Goal: Task Accomplishment & Management: Contribute content

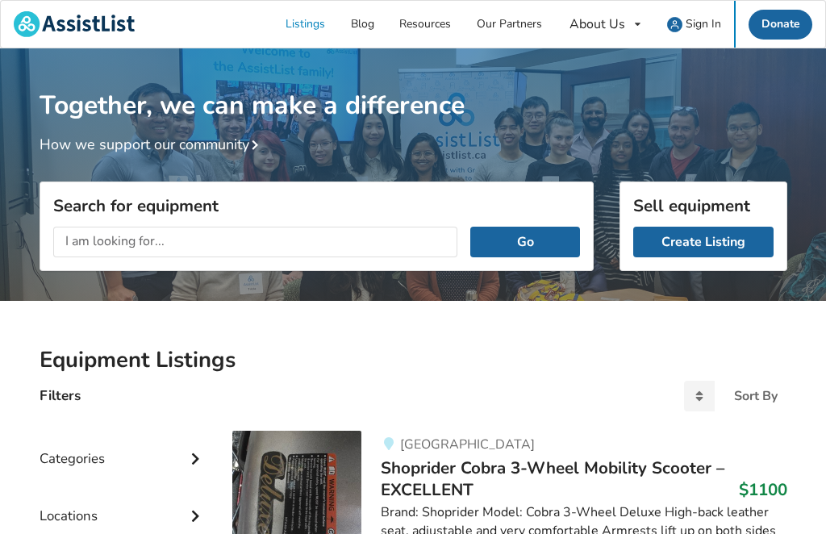
click at [97, 241] on input "text" at bounding box center [255, 242] width 405 height 31
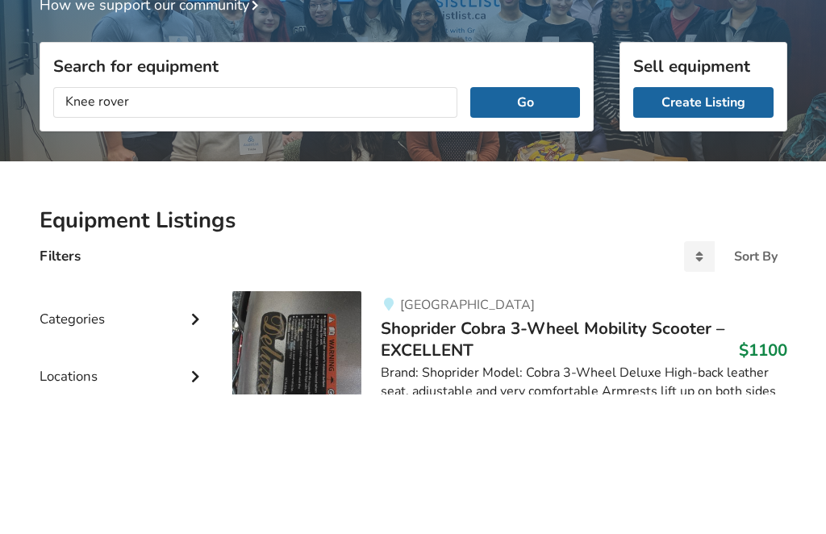
type input "Knee rover"
click at [525, 227] on button "Go" at bounding box center [524, 242] width 109 height 31
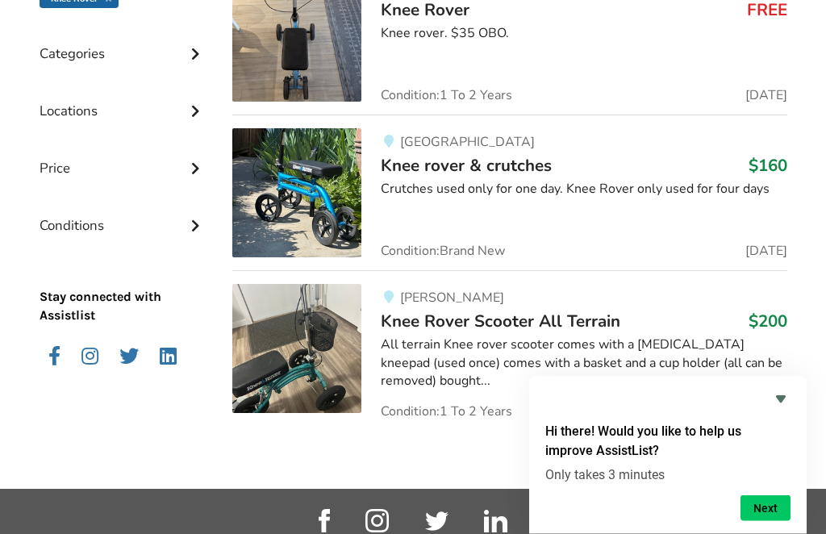
scroll to position [486, 0]
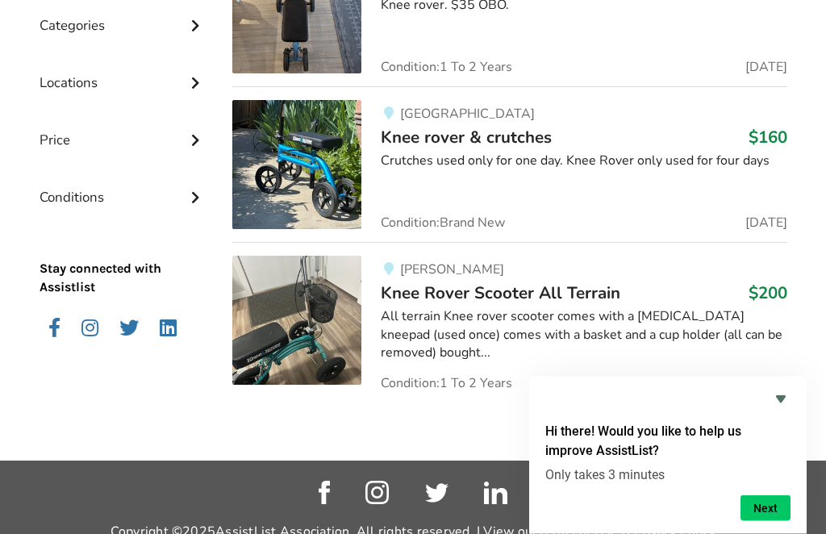
click at [786, 409] on icon "Hide survey" at bounding box center [780, 399] width 19 height 19
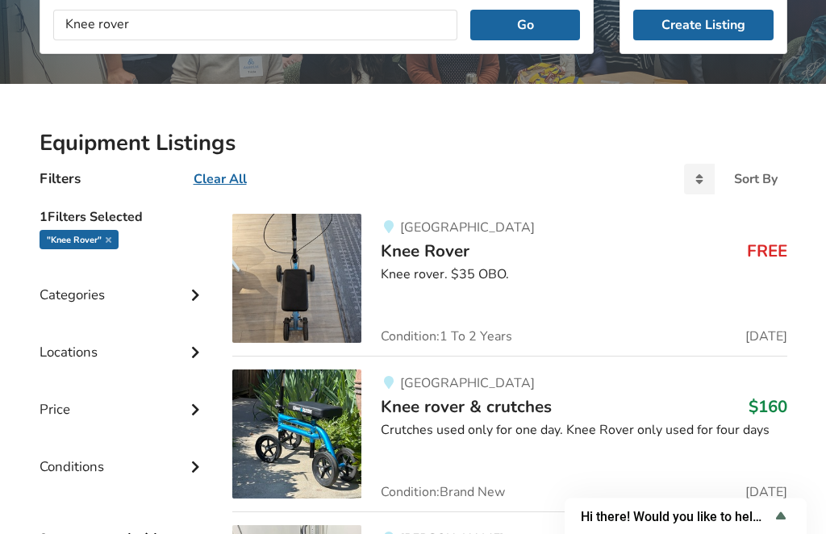
scroll to position [215, 0]
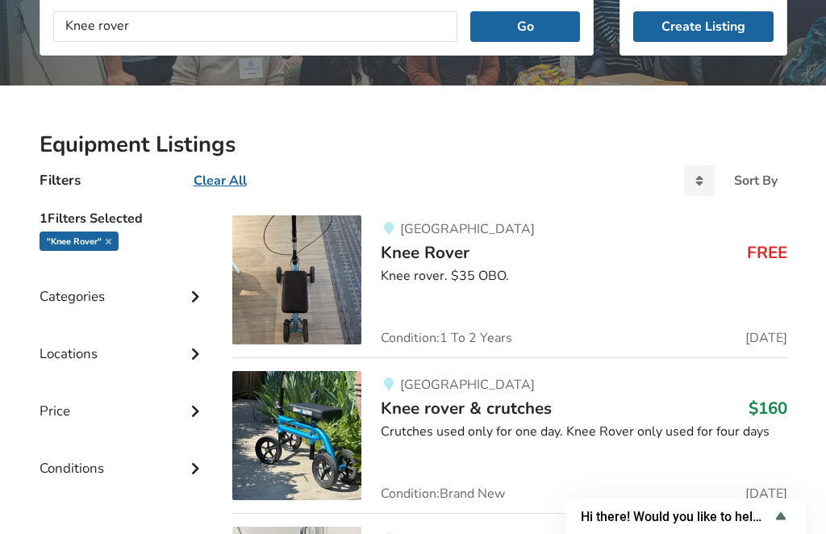
click at [195, 411] on icon at bounding box center [195, 409] width 16 height 14
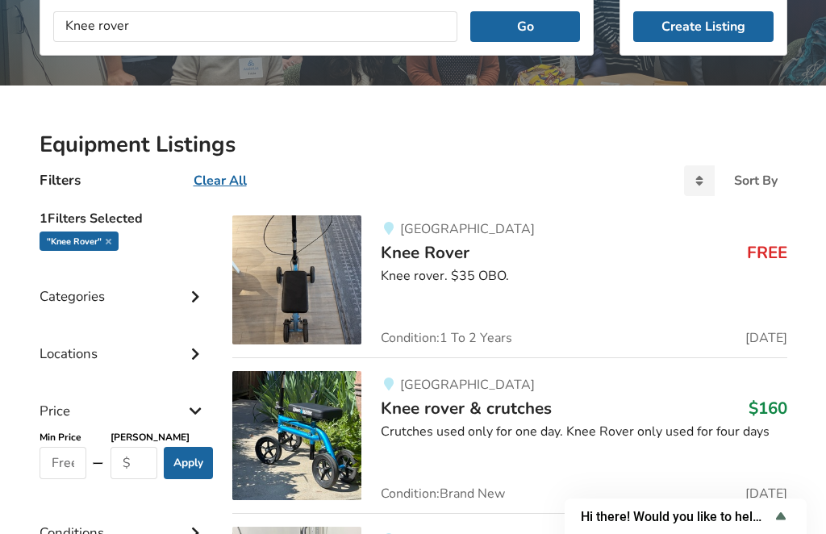
click at [693, 23] on link "Create Listing" at bounding box center [703, 26] width 140 height 31
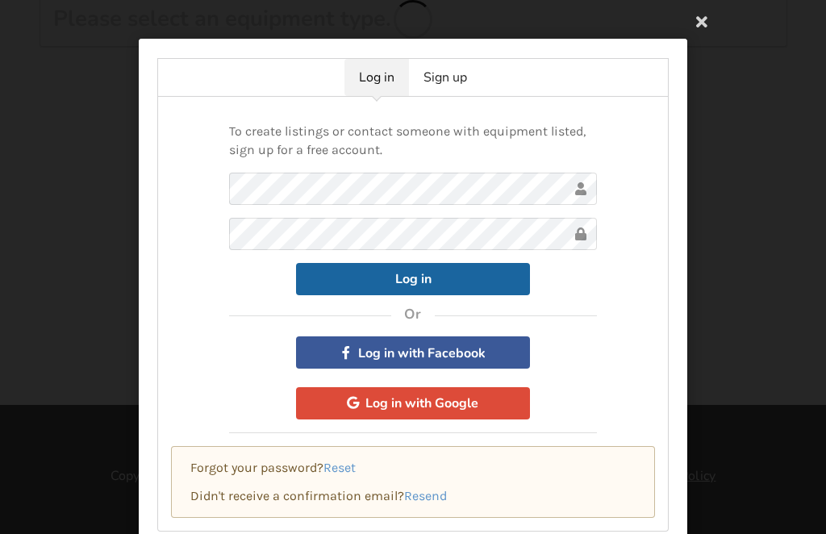
scroll to position [169, 0]
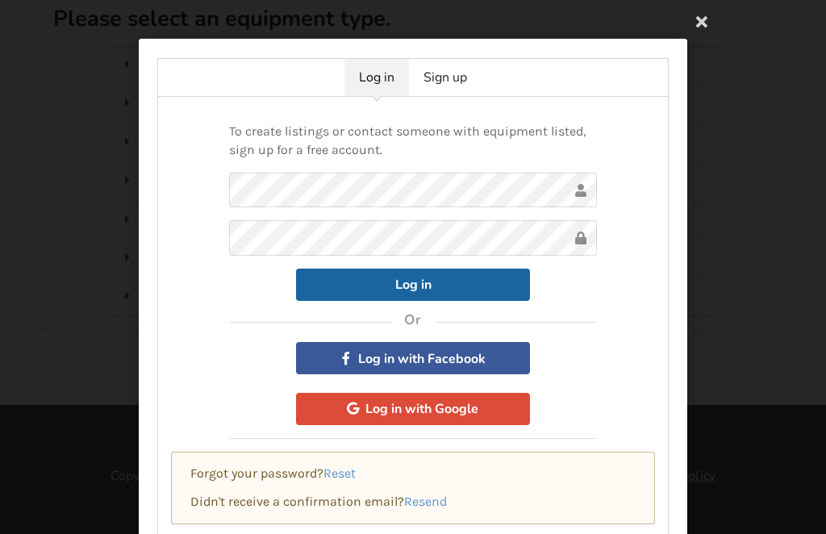
click at [449, 78] on link "Sign up" at bounding box center [445, 77] width 73 height 37
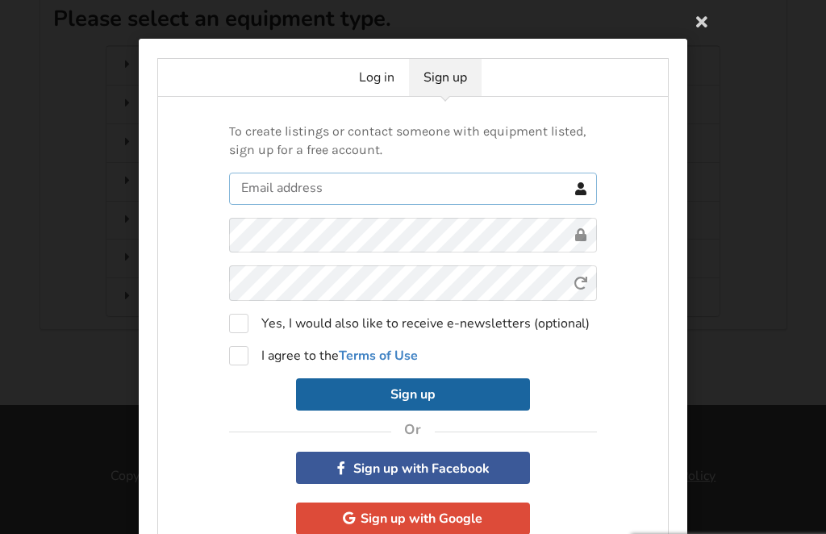
click at [276, 193] on input "text" at bounding box center [413, 189] width 368 height 32
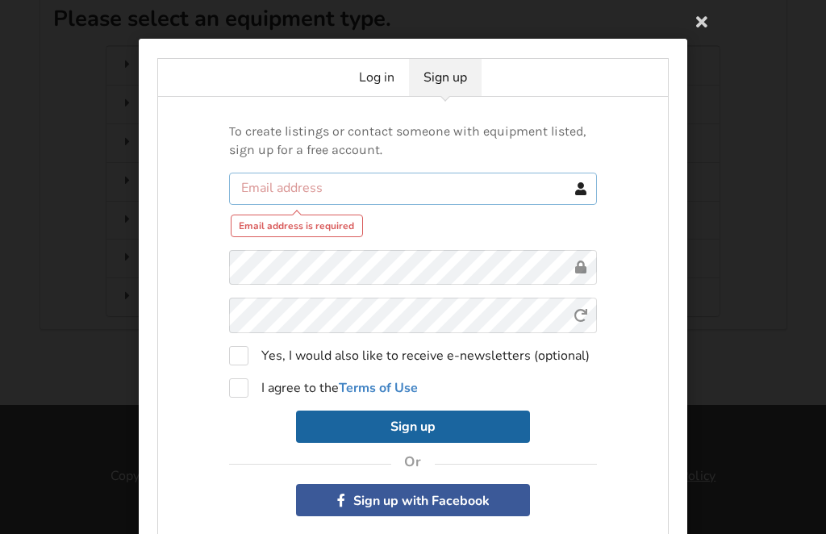
click at [276, 179] on input "text" at bounding box center [413, 189] width 368 height 32
type input "loracvs@gmail.com"
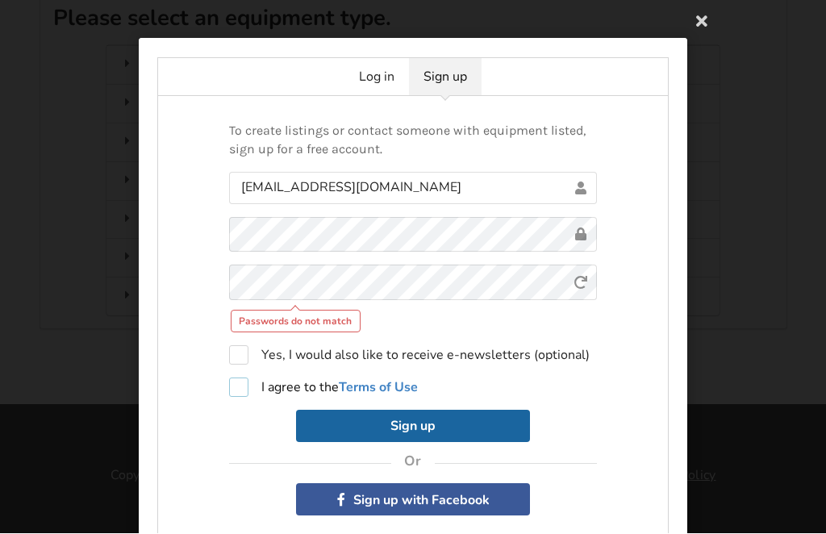
click at [253, 383] on label "I agree to the Terms of Use" at bounding box center [323, 387] width 189 height 19
checkbox input "true"
click at [418, 427] on button "Sign up" at bounding box center [413, 427] width 234 height 32
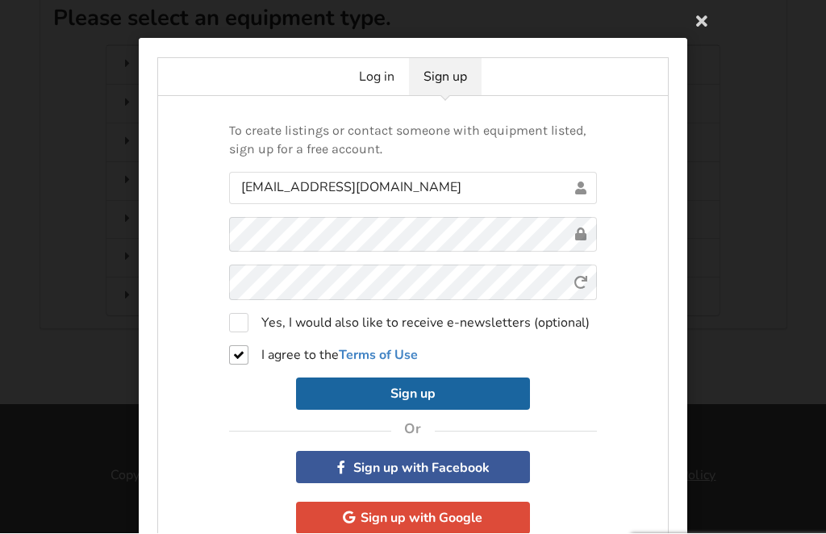
click at [399, 406] on button "Sign up" at bounding box center [413, 394] width 234 height 32
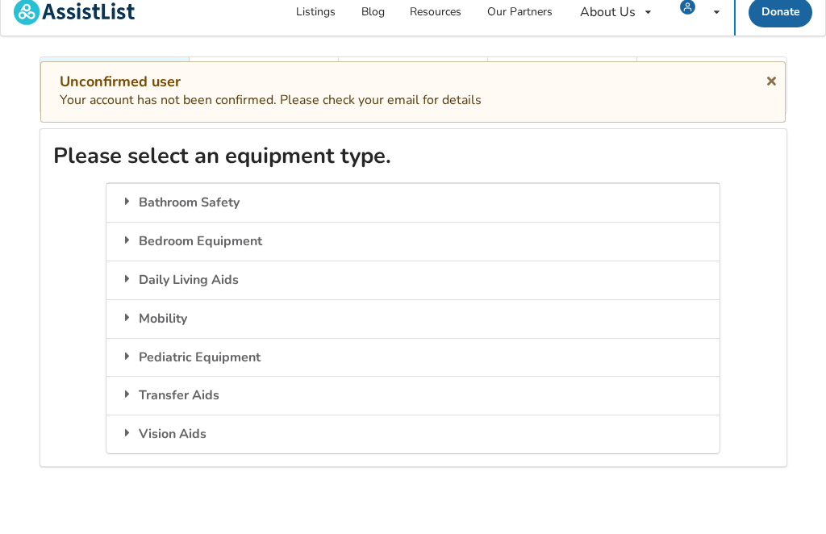
scroll to position [10, 0]
click at [167, 321] on div "Mobility" at bounding box center [412, 320] width 612 height 39
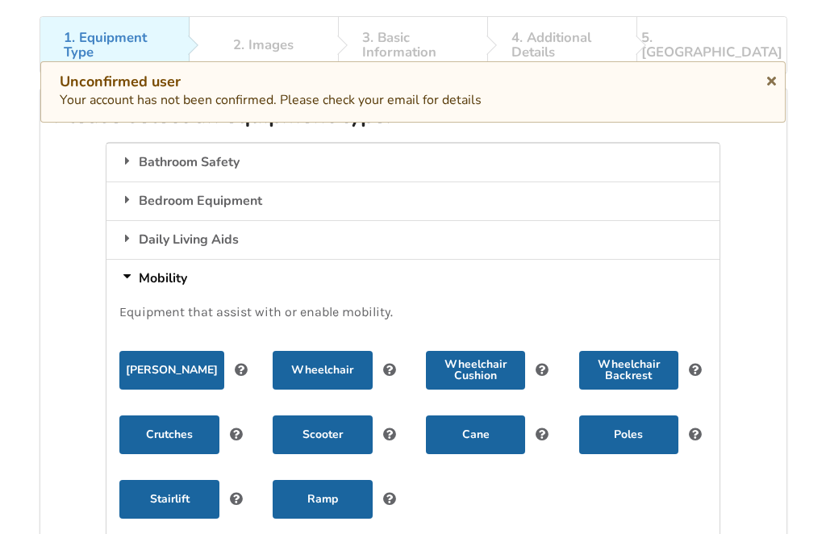
scroll to position [52, 0]
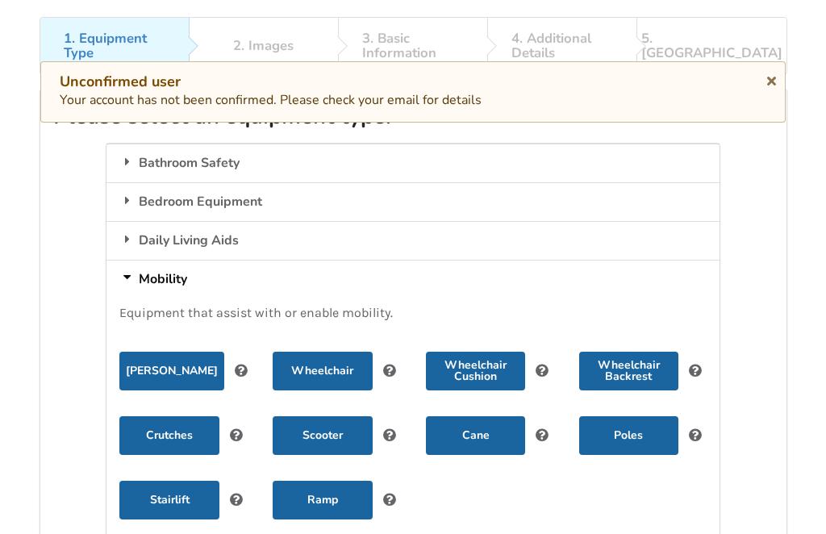
click at [222, 240] on div "Daily Living Aids" at bounding box center [412, 240] width 612 height 39
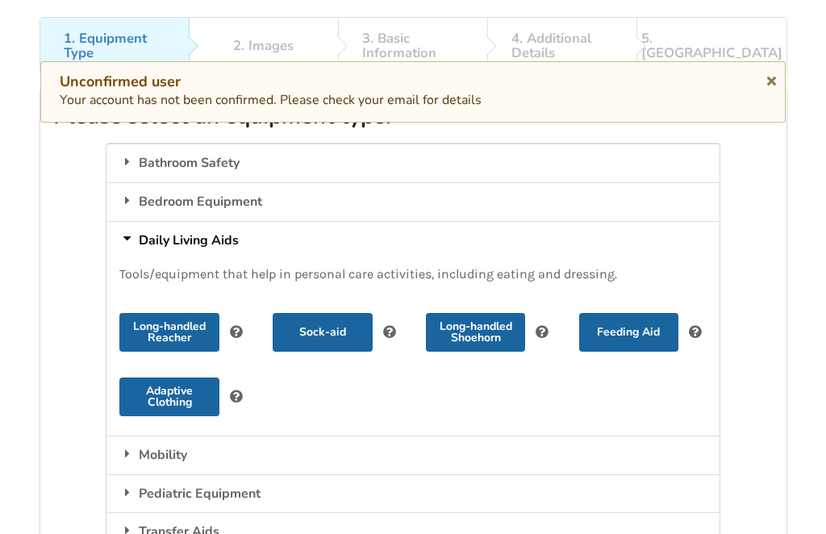
click at [169, 452] on div "Mobility" at bounding box center [412, 455] width 612 height 39
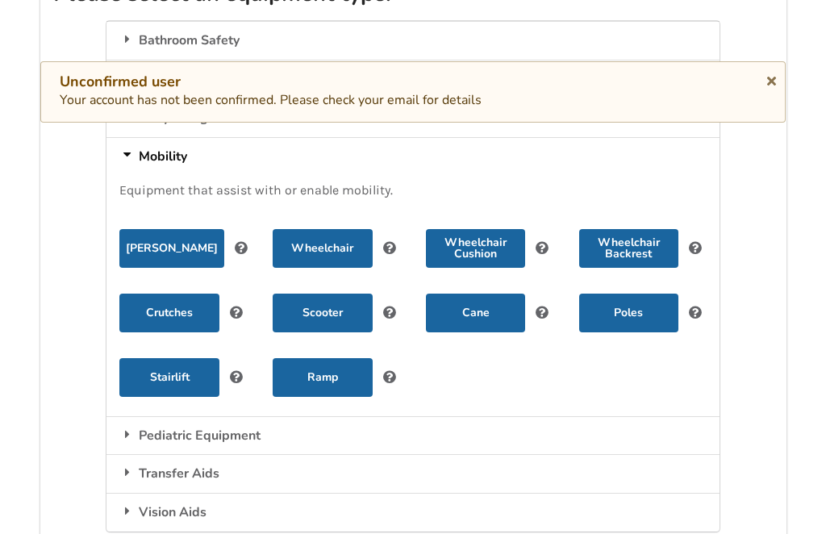
scroll to position [27, 0]
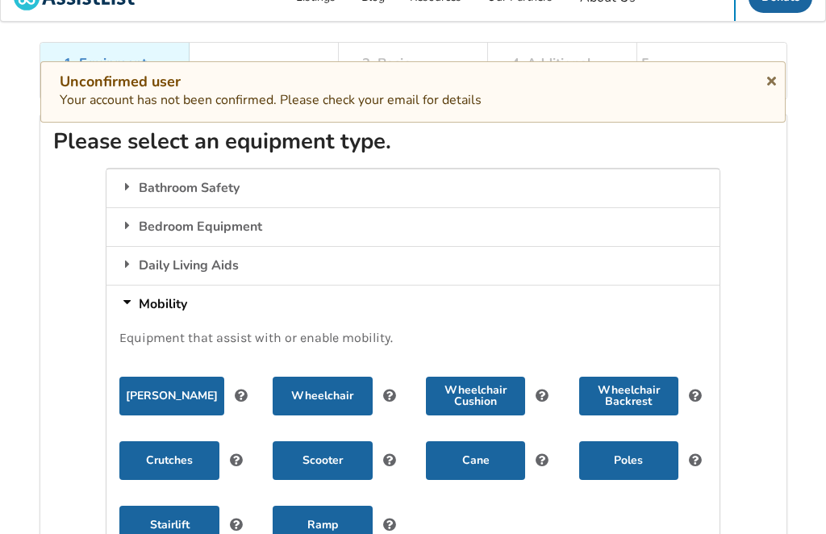
click at [328, 461] on button "Scooter" at bounding box center [322, 460] width 99 height 39
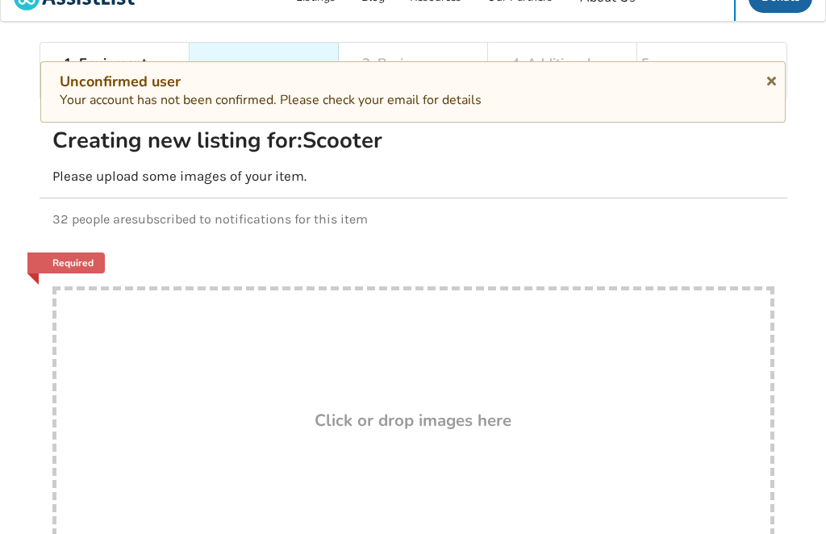
click at [397, 423] on h3 "Click or drop images here" at bounding box center [413, 420] width 197 height 21
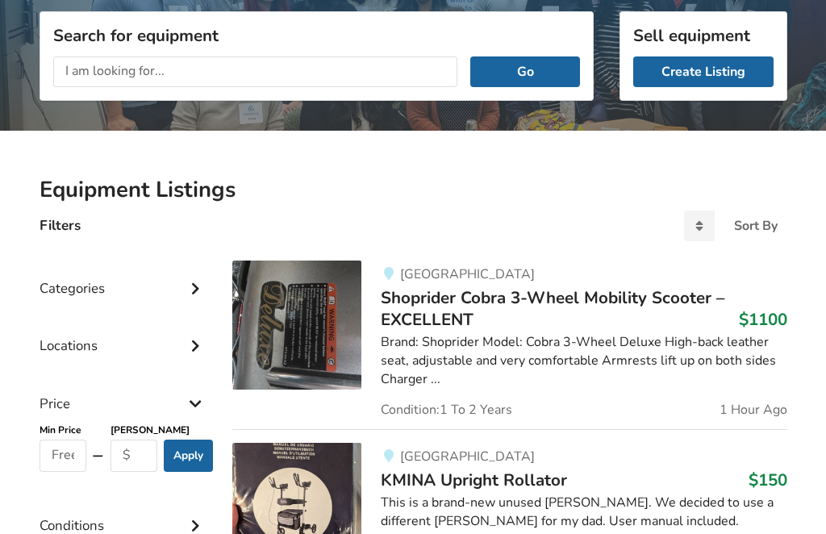
click at [716, 69] on link "Create Listing" at bounding box center [703, 71] width 140 height 31
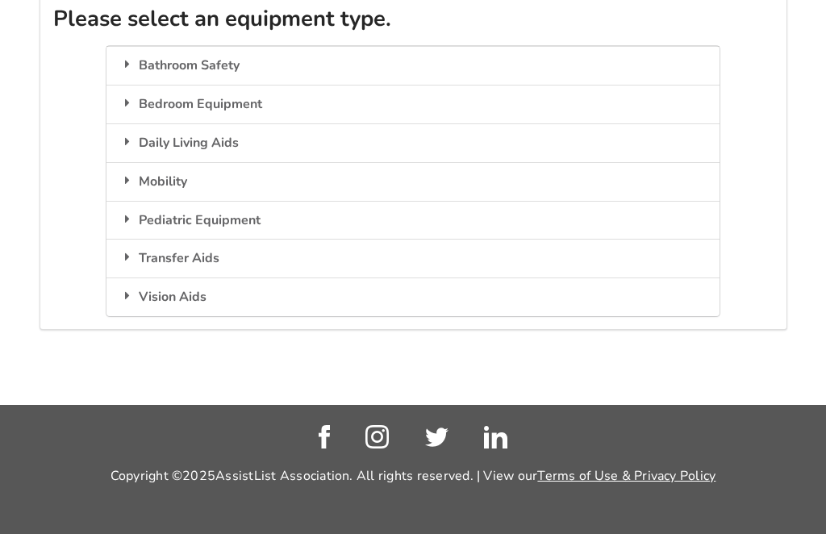
click at [162, 162] on div "Mobility" at bounding box center [412, 181] width 612 height 39
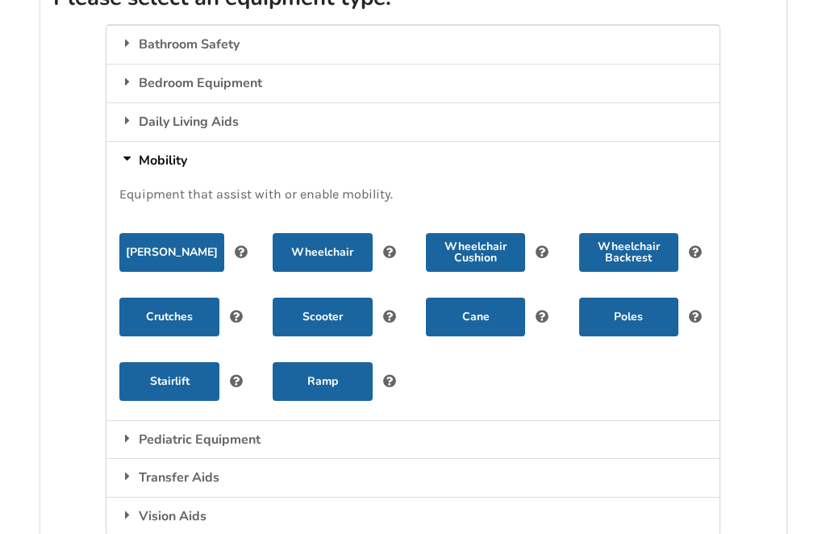
click at [349, 315] on button "Scooter" at bounding box center [322, 317] width 99 height 39
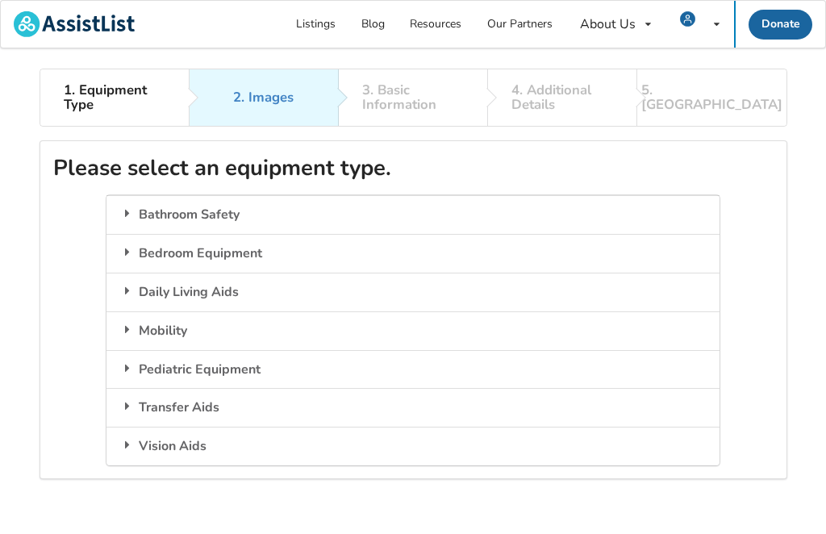
click at [81, 27] on img at bounding box center [74, 24] width 121 height 26
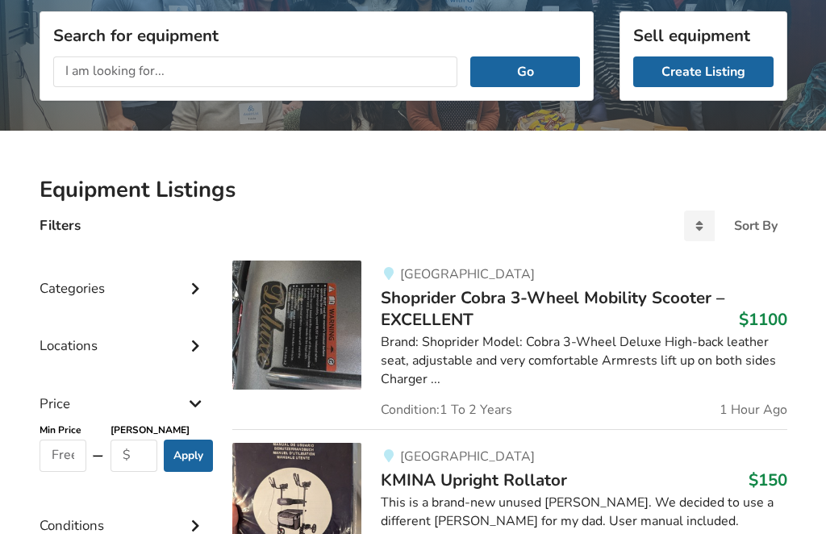
click at [136, 73] on input "text" at bounding box center [255, 71] width 405 height 31
type input "Knee rover"
click at [525, 71] on button "Go" at bounding box center [524, 72] width 109 height 31
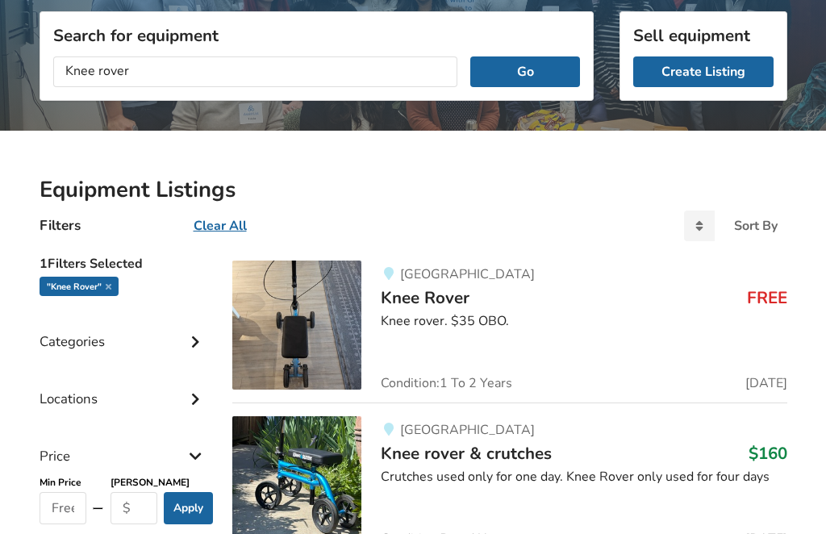
scroll to position [170, 0]
click at [194, 343] on icon at bounding box center [195, 340] width 16 height 14
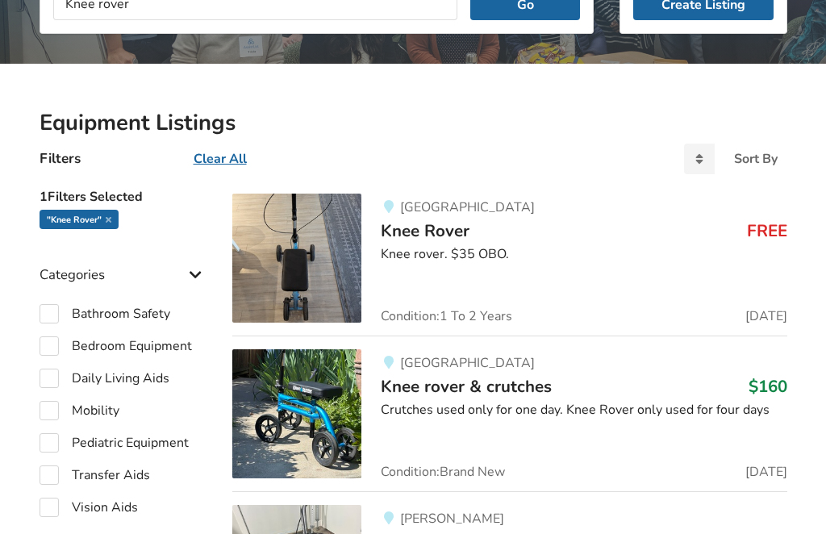
scroll to position [237, 0]
click at [57, 408] on label "Mobility" at bounding box center [80, 410] width 80 height 19
checkbox input "true"
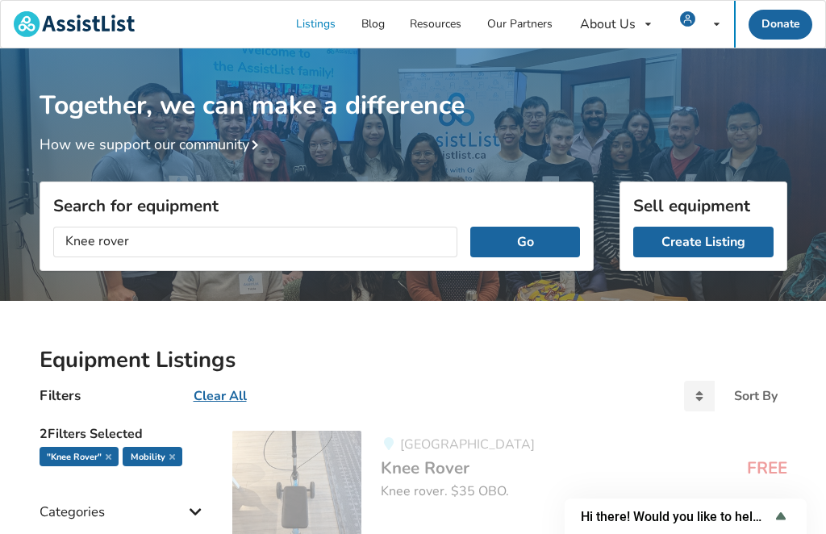
click at [703, 244] on link "Create Listing" at bounding box center [703, 242] width 140 height 31
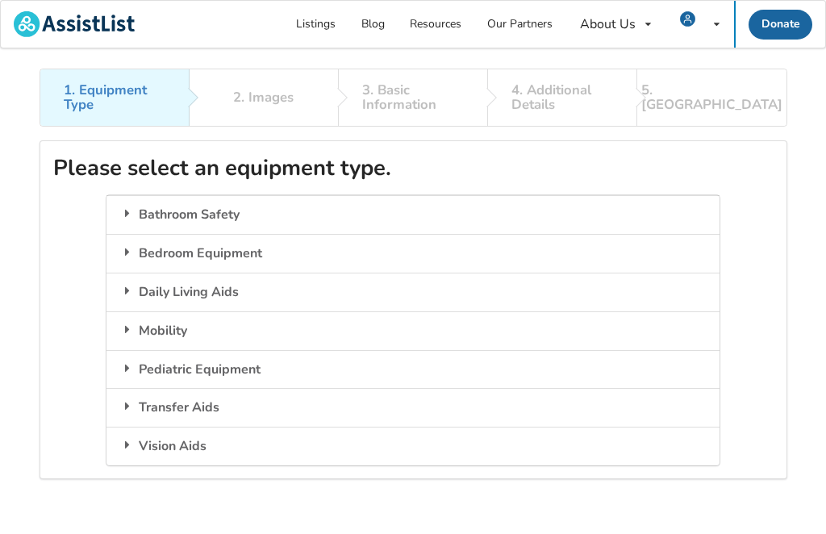
click at [157, 327] on div "Mobility" at bounding box center [412, 330] width 612 height 39
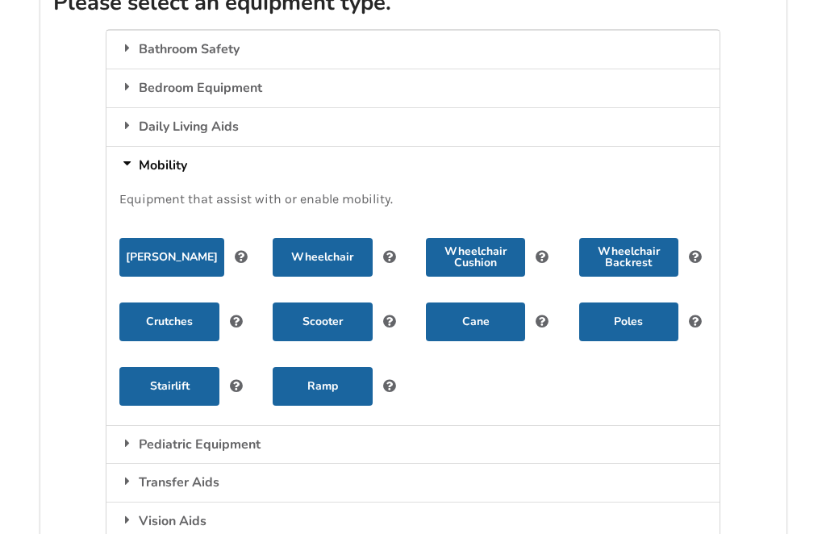
scroll to position [167, 0]
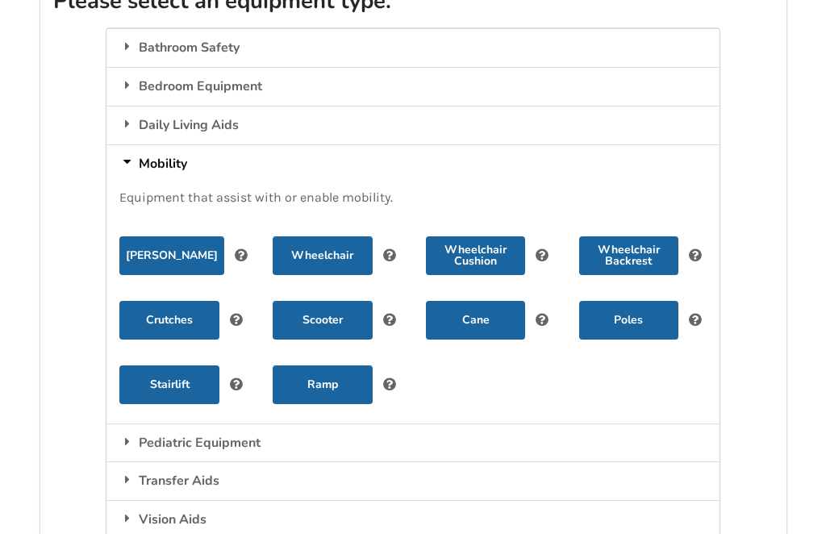
click at [194, 484] on div "Transfer Aids" at bounding box center [412, 480] width 612 height 39
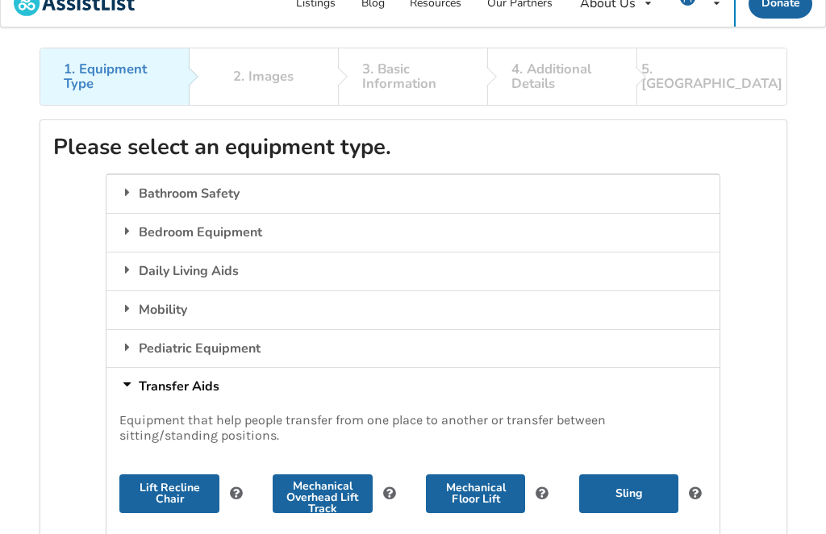
scroll to position [24, 0]
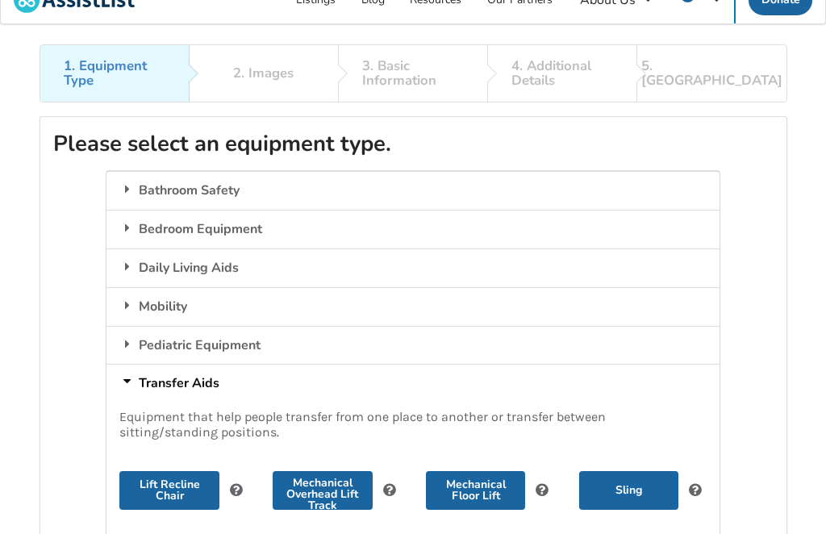
click at [177, 311] on div "Mobility" at bounding box center [412, 306] width 612 height 39
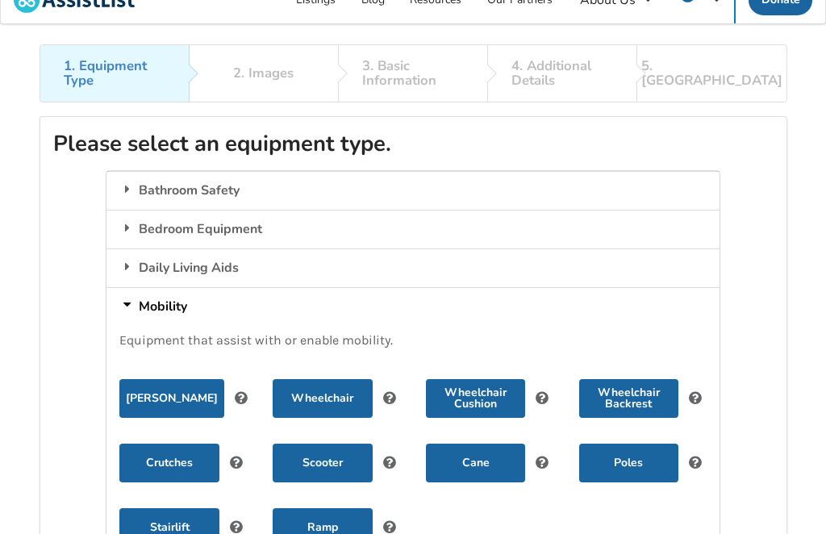
click at [329, 461] on button "Scooter" at bounding box center [322, 463] width 99 height 39
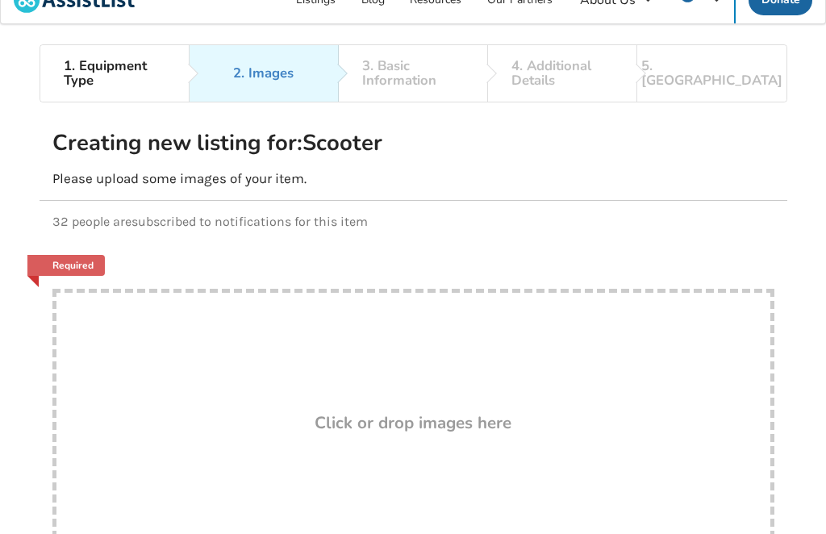
click at [355, 219] on p "32 people are subscribed to notifications for this item" at bounding box center [413, 221] width 722 height 15
click at [227, 176] on p "Please upload some images of your item." at bounding box center [413, 178] width 722 height 17
click at [407, 431] on h3 "Click or drop images here" at bounding box center [413, 422] width 197 height 21
type input "C:\fakepath\IMG_0129.jpeg"
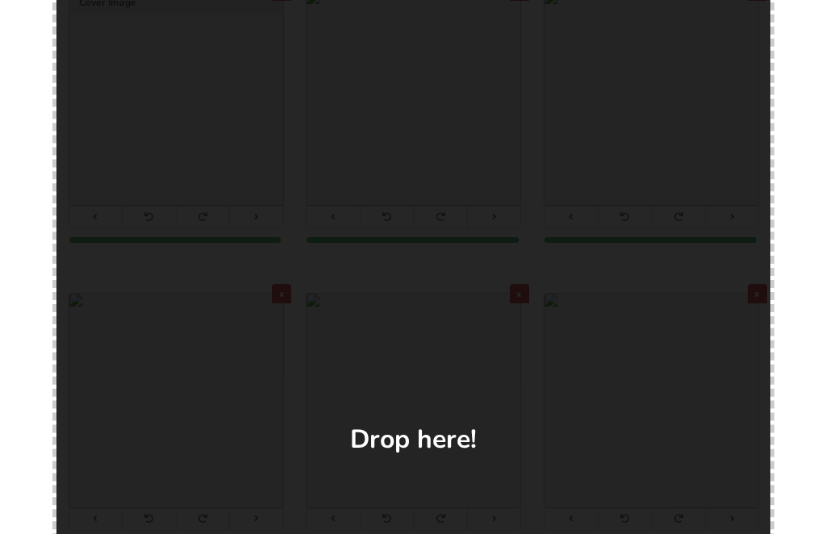
scroll to position [205, 0]
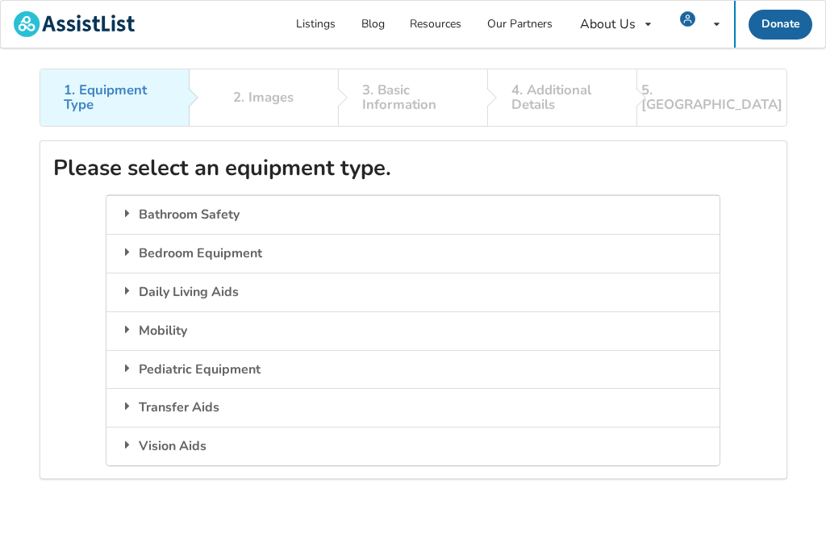
click at [187, 293] on div "Daily Living Aids" at bounding box center [412, 292] width 612 height 39
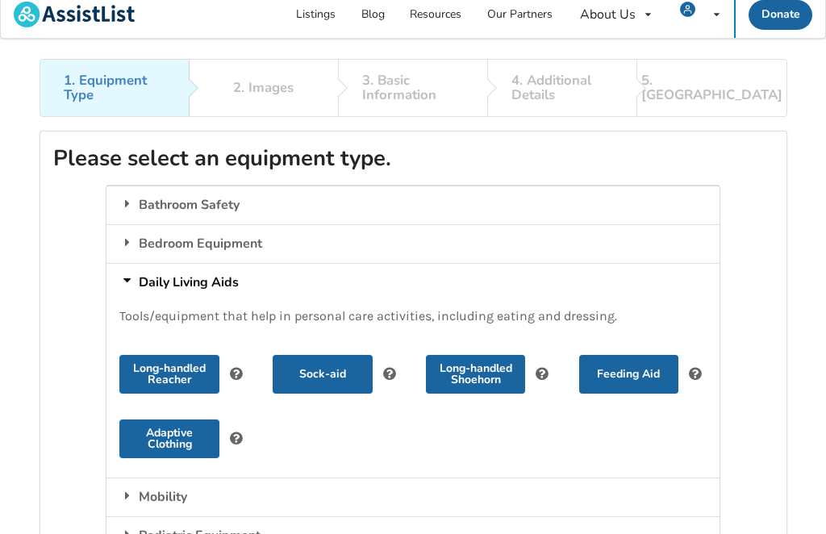
scroll to position [10, 0]
click at [757, 268] on div "Please select an equipment type. Bathroom Safety Equipment that assists individ…" at bounding box center [414, 388] width 748 height 515
click at [70, 281] on div "Please select an equipment type. Bathroom Safety Equipment that assists individ…" at bounding box center [414, 388] width 748 height 515
click at [101, 98] on div "1. Equipment Type" at bounding box center [114, 87] width 101 height 29
click at [168, 498] on div "Mobility" at bounding box center [412, 496] width 612 height 39
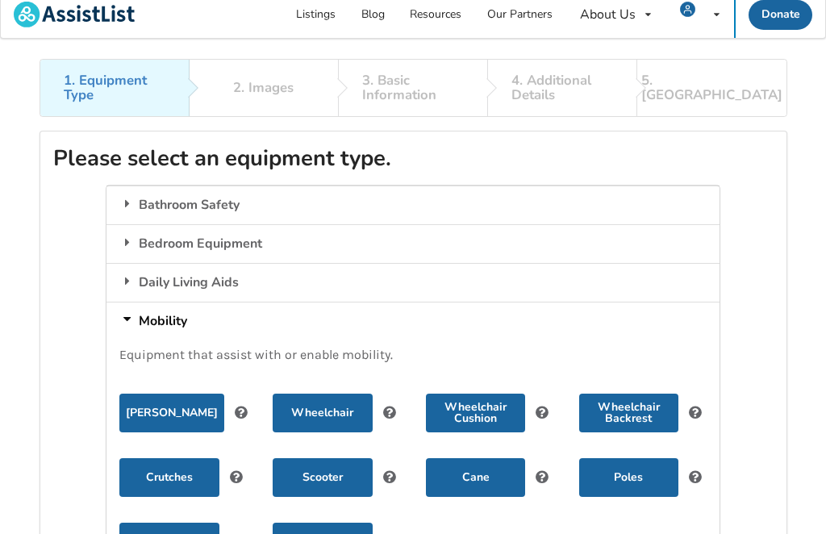
click at [337, 466] on button "Scooter" at bounding box center [322, 477] width 99 height 39
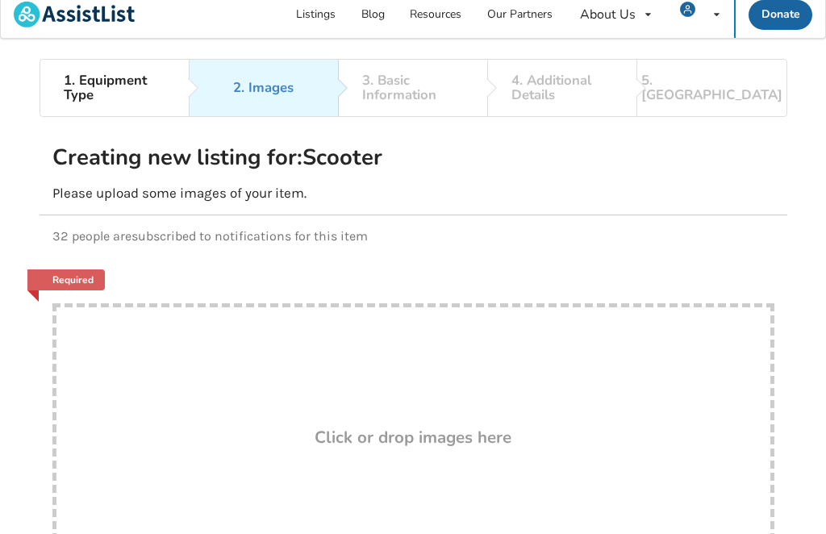
click at [390, 436] on h3 "Click or drop images here" at bounding box center [413, 437] width 197 height 21
type input "C:\fakepath\IMG_0136.jpeg"
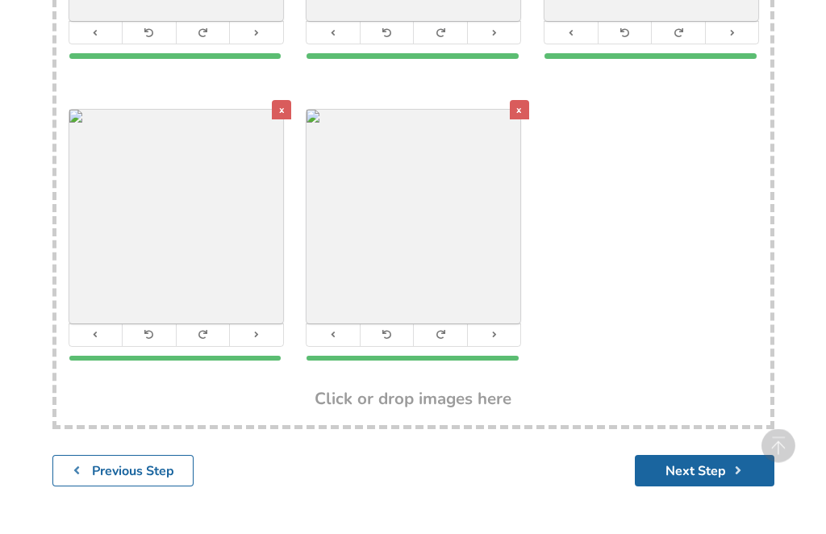
scroll to position [531, 0]
click at [690, 475] on button "Next Step" at bounding box center [705, 470] width 140 height 31
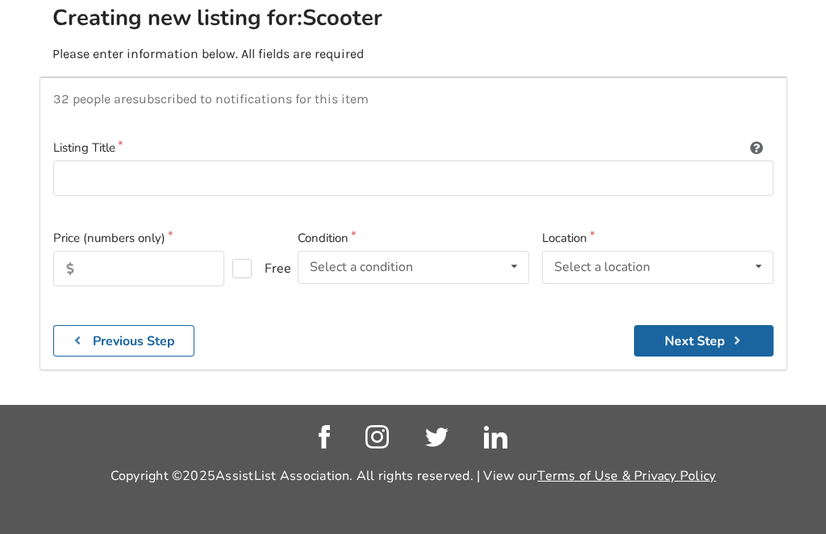
scroll to position [194, 0]
click at [87, 161] on input at bounding box center [413, 179] width 720 height 36
type input "Knee Rover - New"
click at [144, 251] on input "text" at bounding box center [139, 268] width 172 height 35
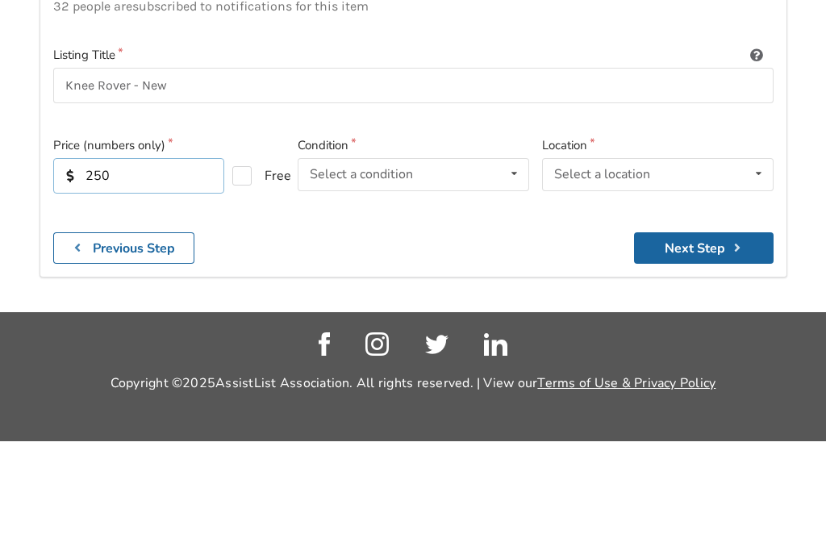
type input "250"
click at [518, 252] on icon at bounding box center [513, 267] width 23 height 30
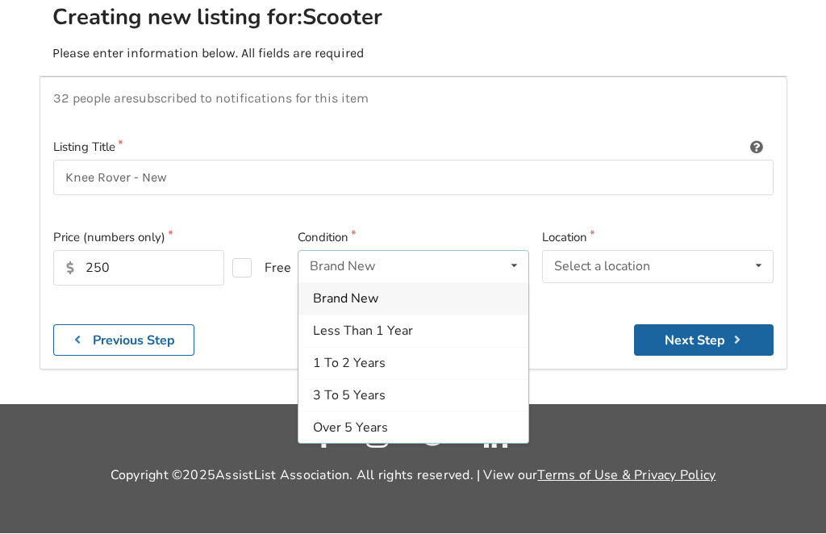
click at [361, 290] on span "Brand New" at bounding box center [345, 299] width 65 height 18
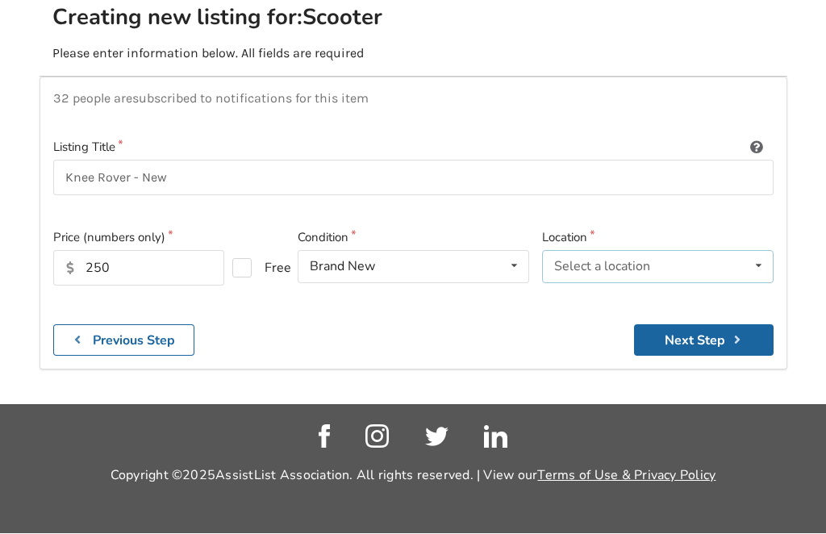
click at [754, 252] on icon at bounding box center [758, 267] width 23 height 30
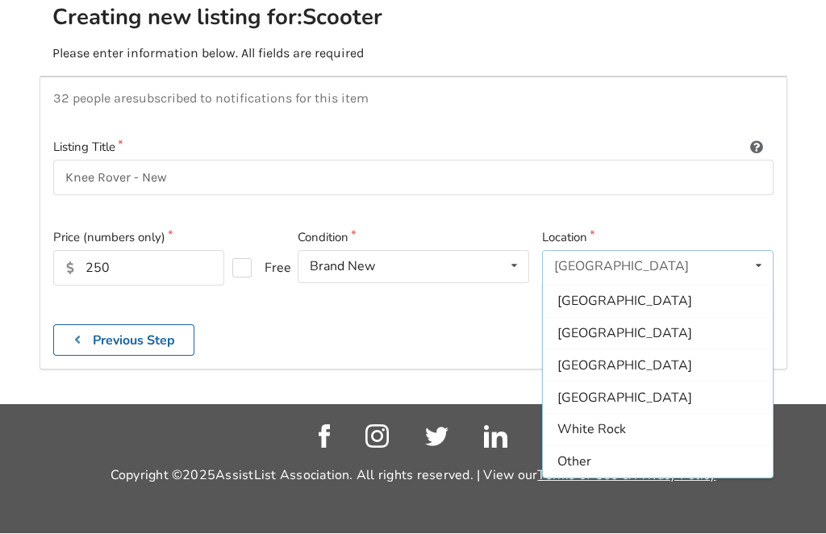
scroll to position [480, 0]
click at [603, 421] on span "White Rock" at bounding box center [591, 430] width 69 height 18
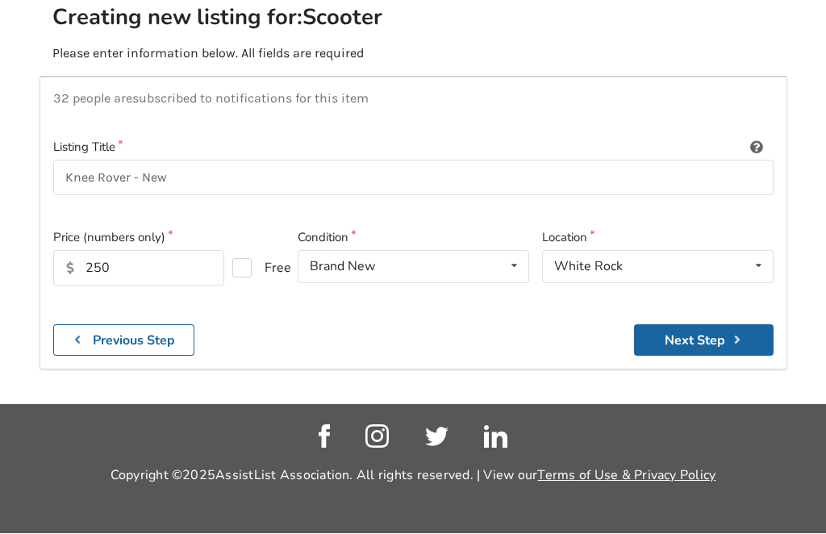
click at [693, 325] on button "Next Step" at bounding box center [704, 340] width 140 height 31
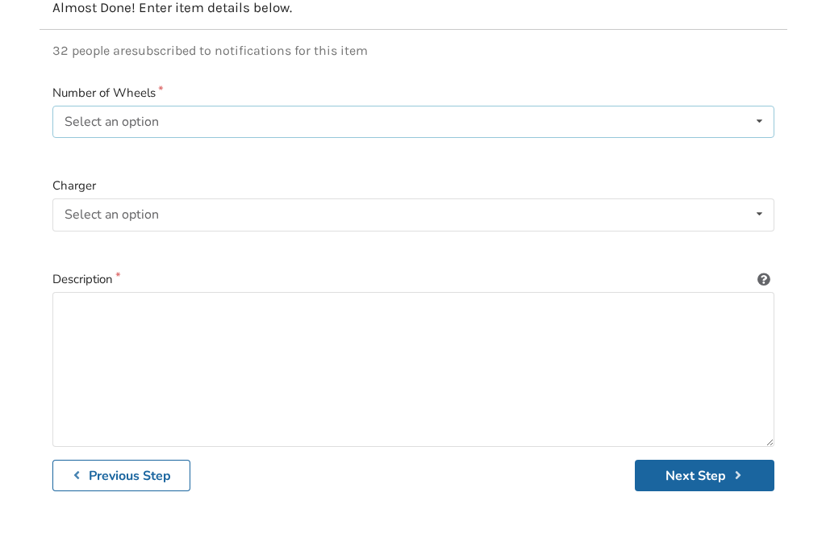
click at [167, 123] on div "Select an option 3 4" at bounding box center [413, 122] width 722 height 32
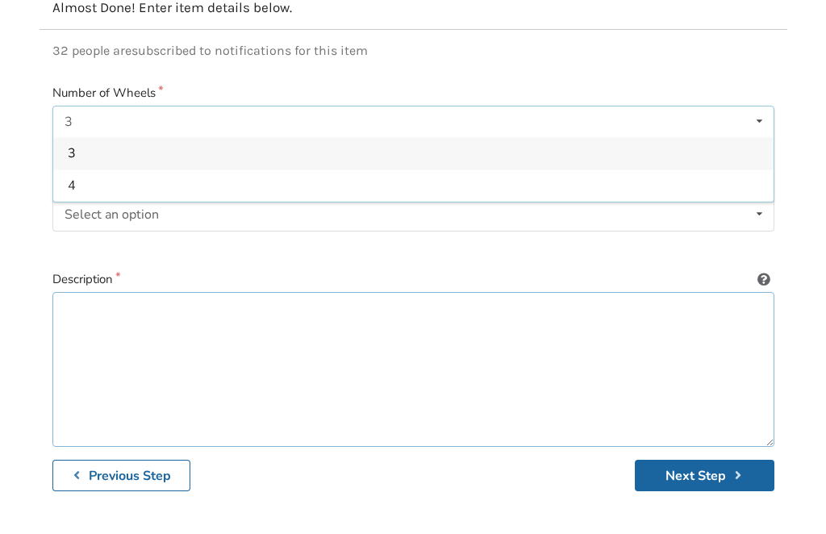
click at [84, 300] on textarea at bounding box center [413, 369] width 722 height 155
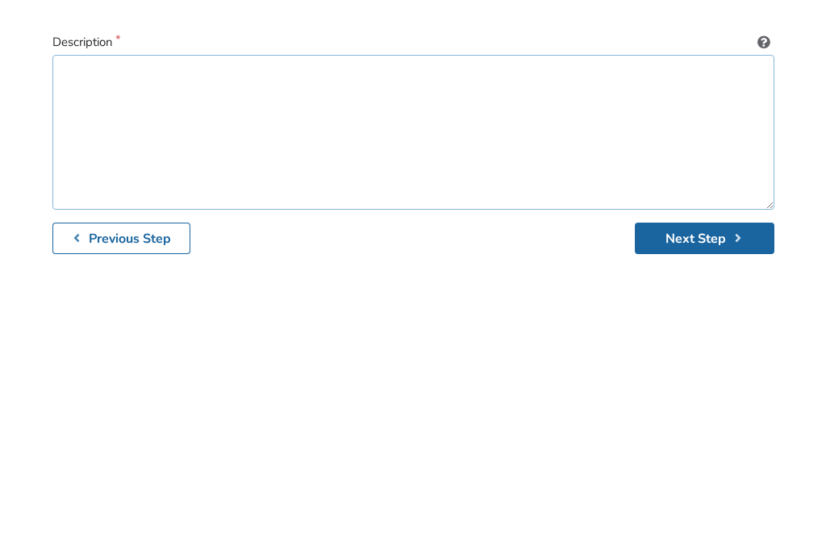
click at [270, 293] on textarea at bounding box center [413, 370] width 722 height 155
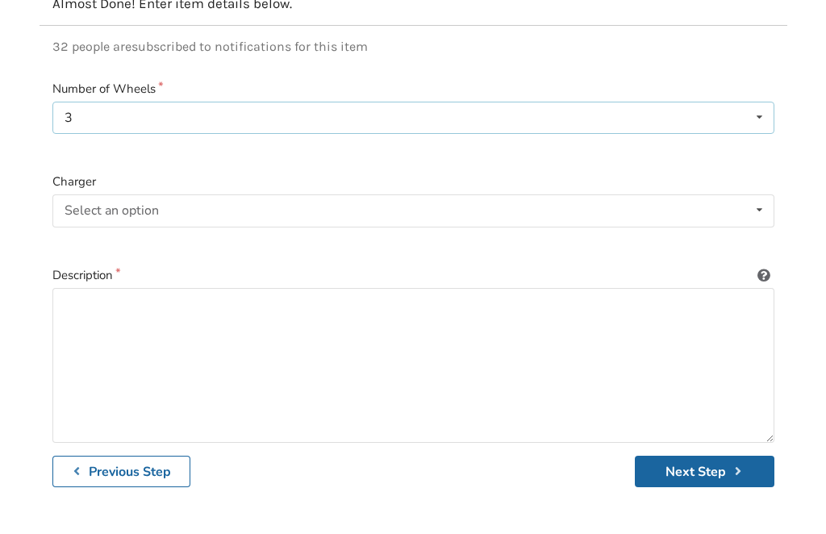
click at [98, 119] on div "3 3 4" at bounding box center [413, 122] width 722 height 32
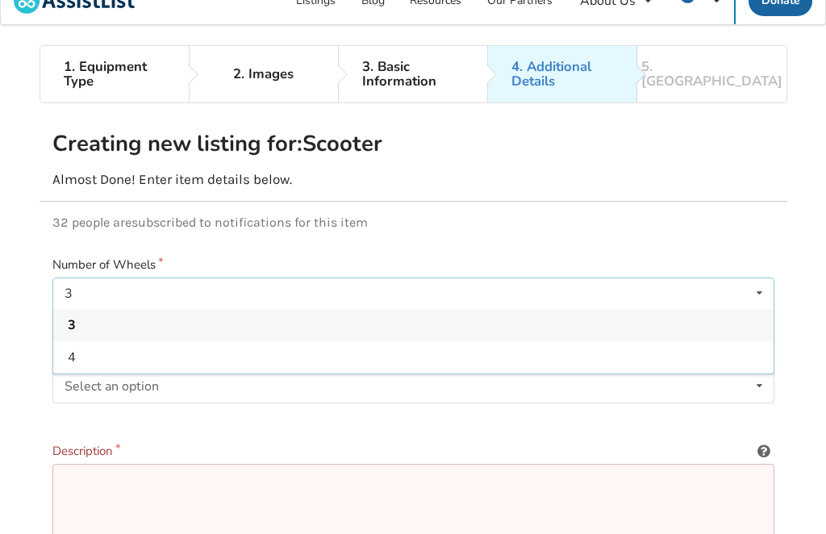
scroll to position [0, 0]
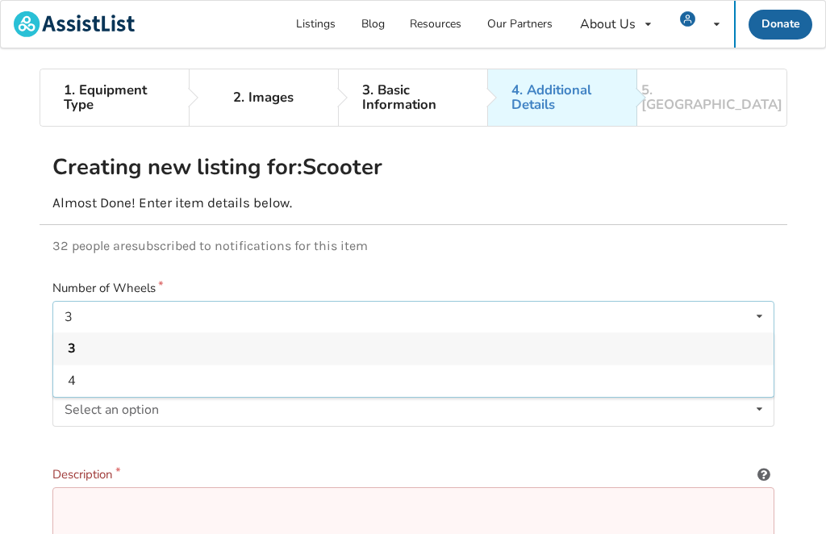
click at [81, 383] on div "4" at bounding box center [413, 381] width 720 height 32
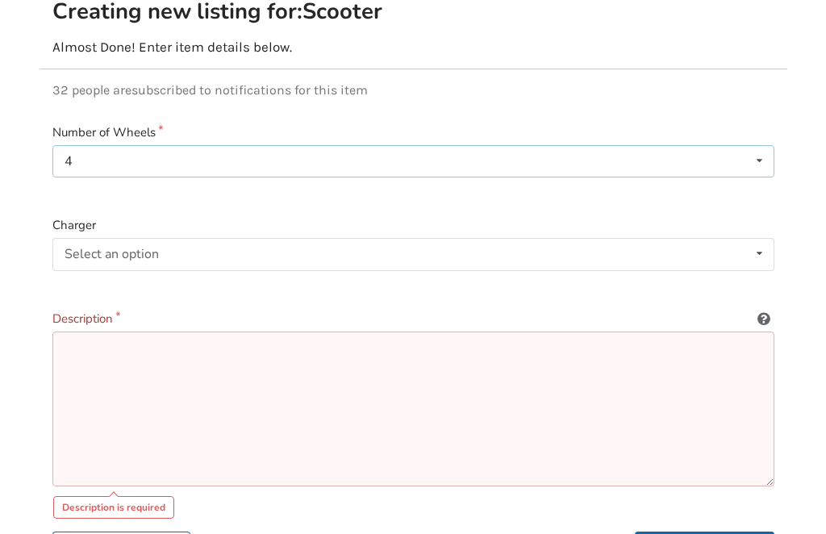
scroll to position [155, 0]
click at [119, 482] on textarea at bounding box center [413, 409] width 722 height 155
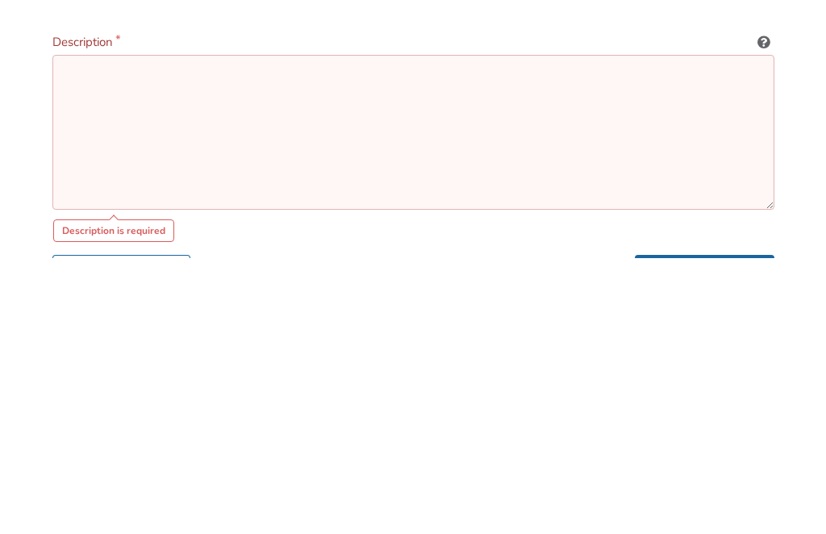
scroll to position [157, 0]
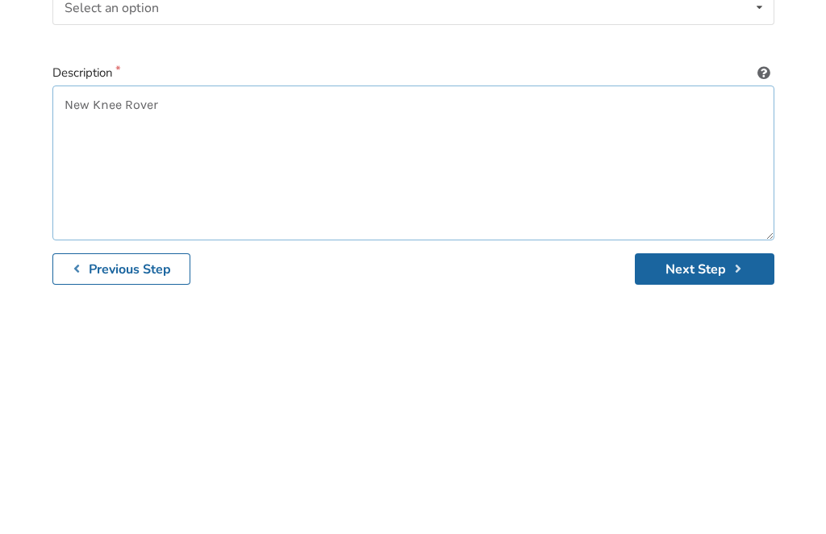
type textarea "New Knee Rover"
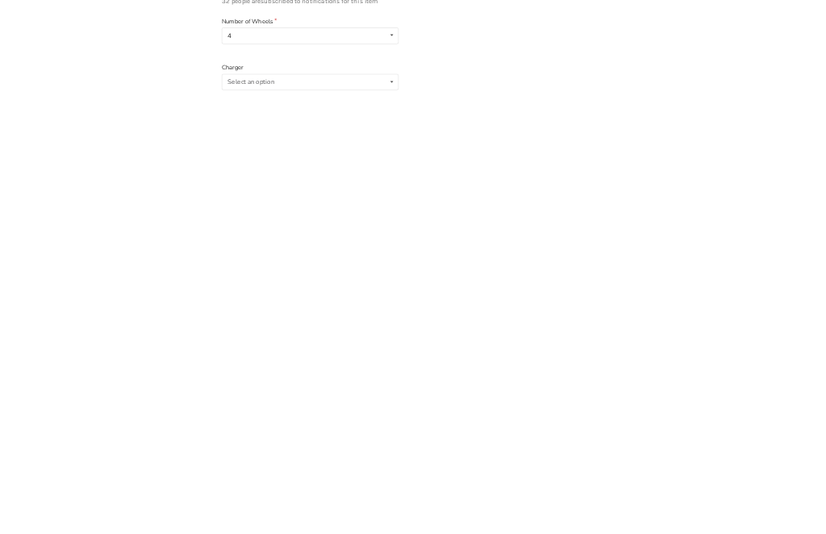
scroll to position [27, 0]
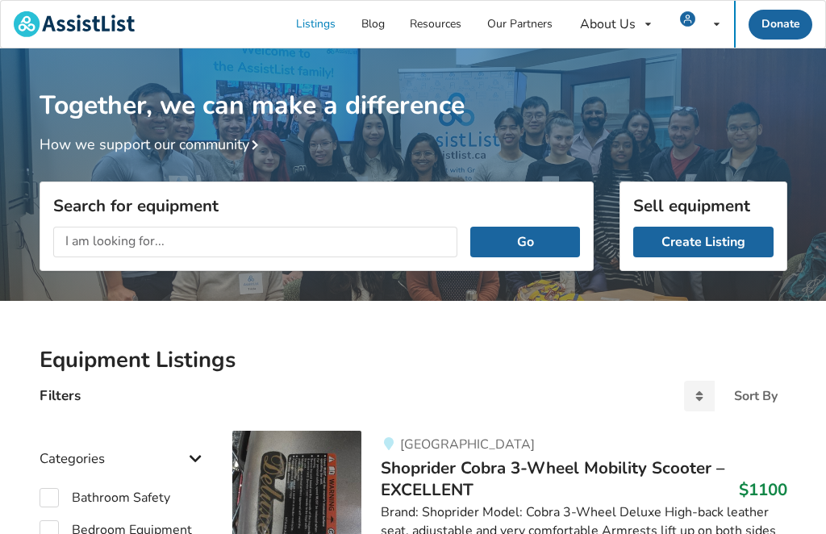
click at [696, 238] on link "Create Listing" at bounding box center [703, 242] width 140 height 31
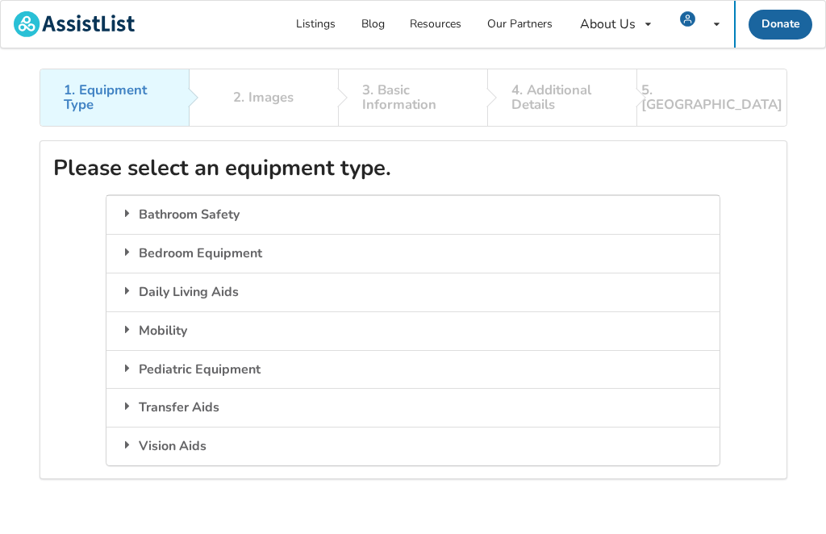
click at [160, 331] on div "Mobility" at bounding box center [412, 330] width 612 height 39
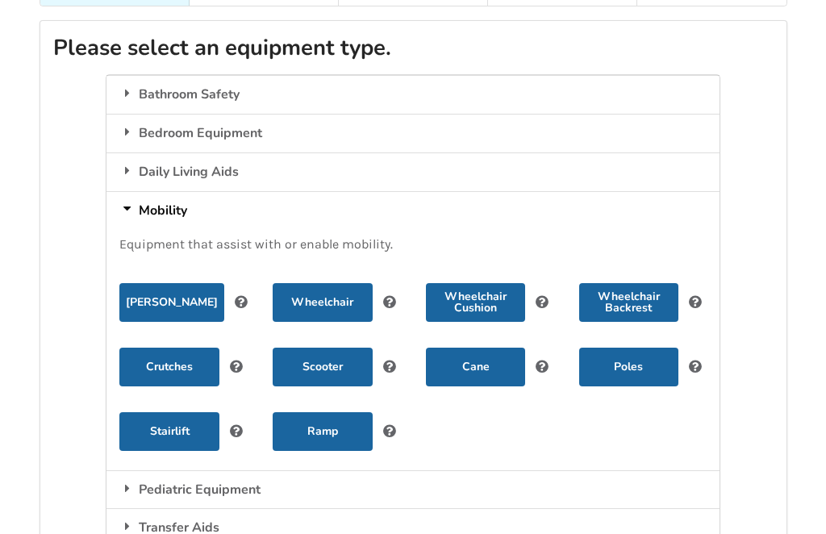
scroll to position [119, 0]
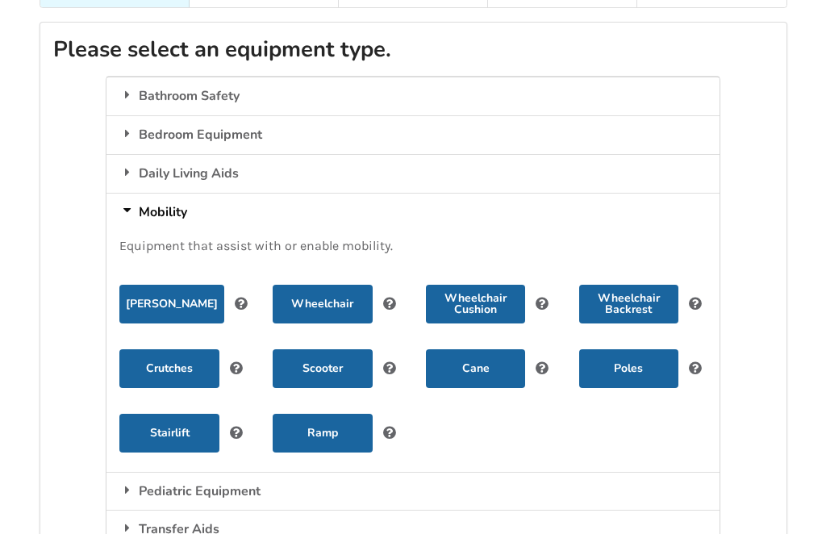
click at [330, 355] on button "Scooter" at bounding box center [322, 368] width 99 height 39
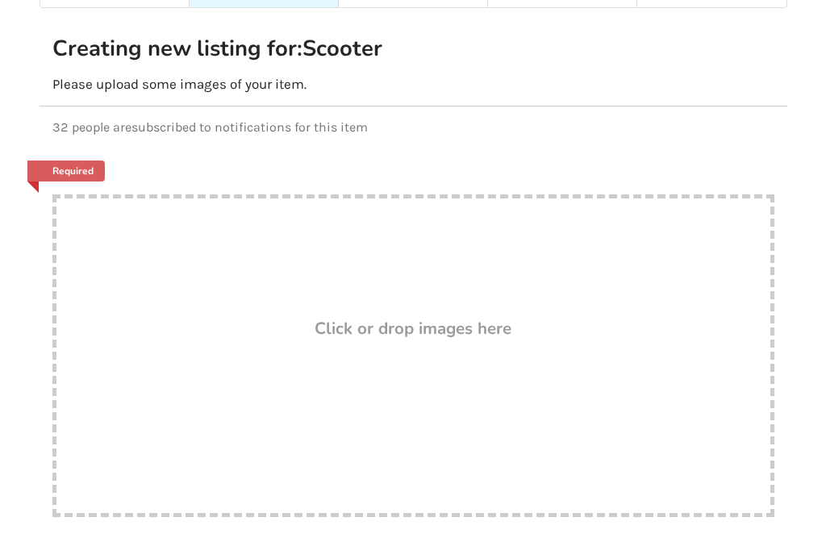
click at [429, 340] on div "Drop here! Click or drop images here" at bounding box center [413, 355] width 722 height 323
type input "C:\fakepath\IMG_0131.jpeg"
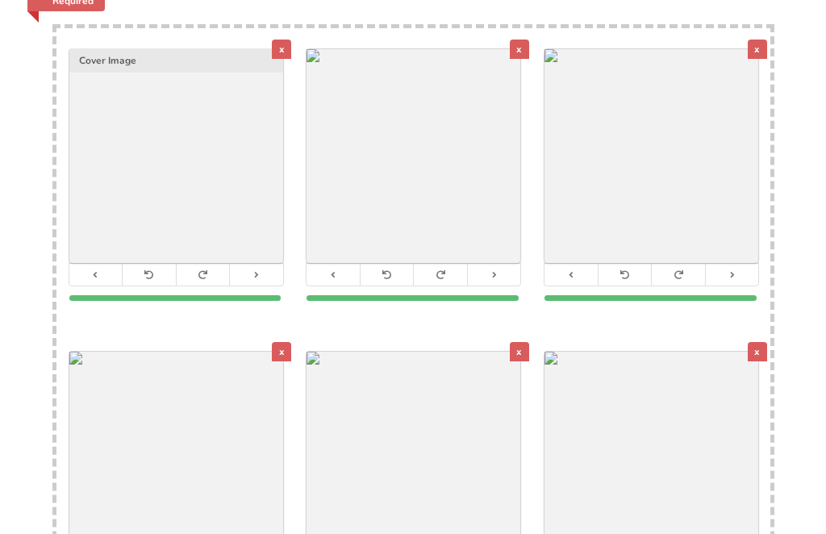
scroll to position [289, 0]
click at [572, 276] on icon at bounding box center [570, 274] width 10 height 9
click at [575, 274] on icon at bounding box center [570, 274] width 10 height 9
click at [577, 265] on button at bounding box center [570, 275] width 53 height 22
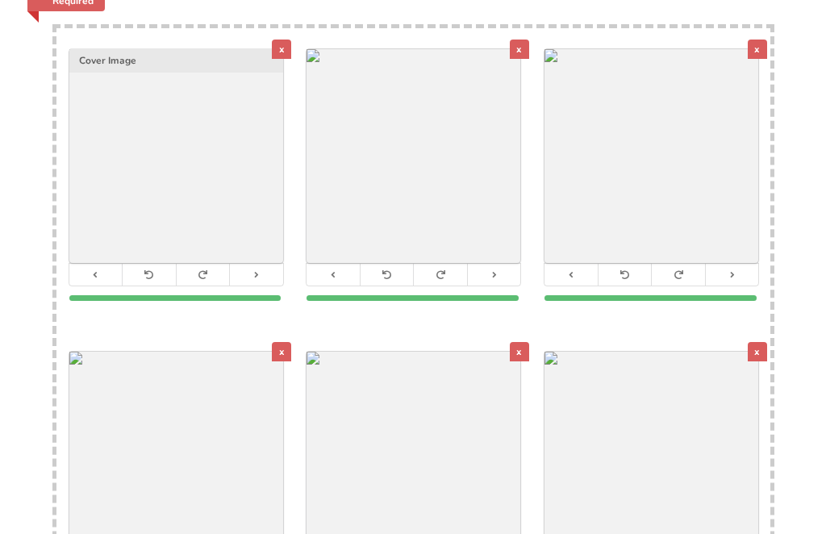
click at [336, 271] on icon at bounding box center [333, 274] width 10 height 9
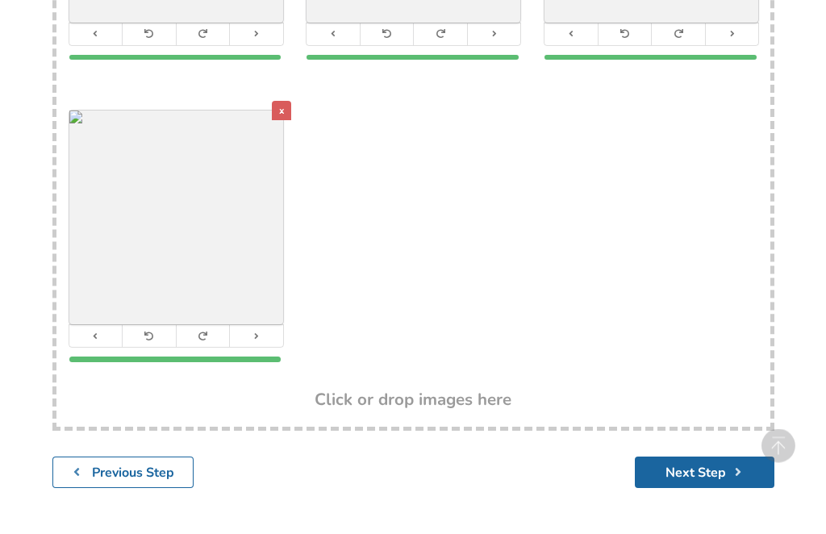
scroll to position [858, 0]
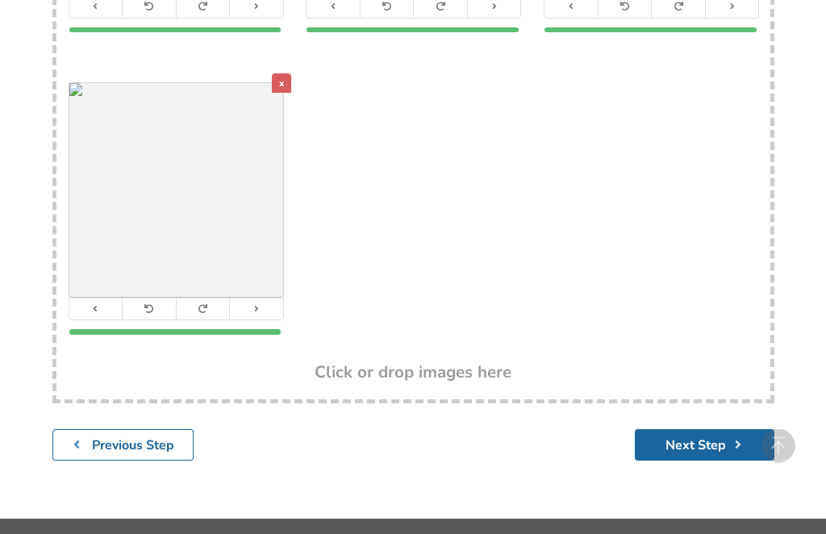
click at [688, 438] on button "Next Step" at bounding box center [705, 445] width 140 height 31
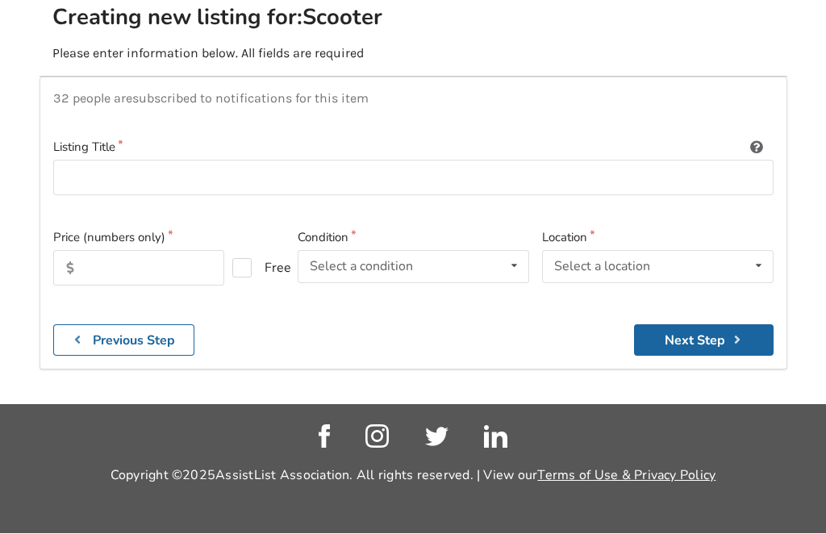
scroll to position [194, 0]
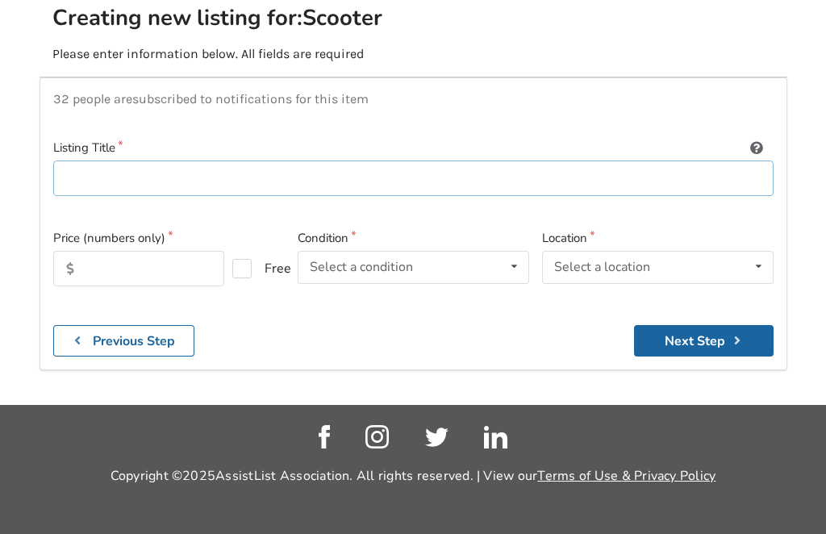
click at [109, 161] on input at bounding box center [413, 179] width 720 height 36
type input "Knee Rover - New"
click at [128, 251] on input "text" at bounding box center [139, 268] width 172 height 35
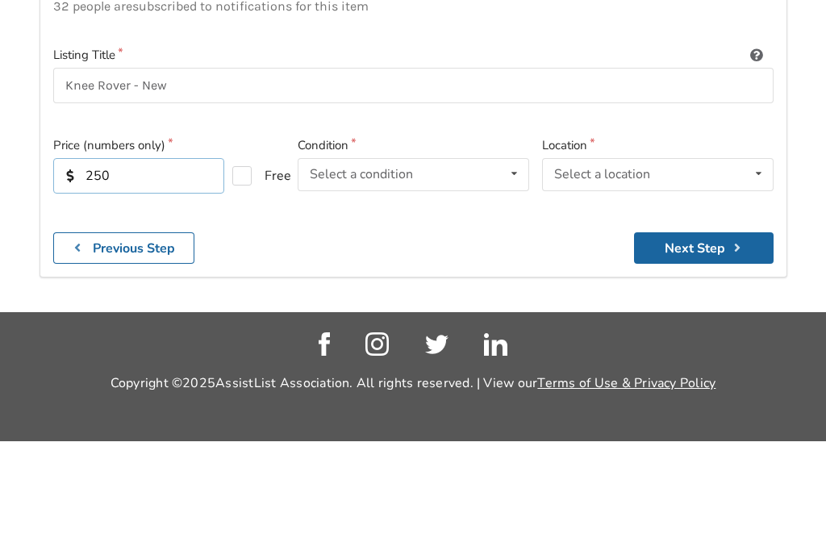
type input "250"
click at [519, 252] on icon at bounding box center [513, 267] width 23 height 30
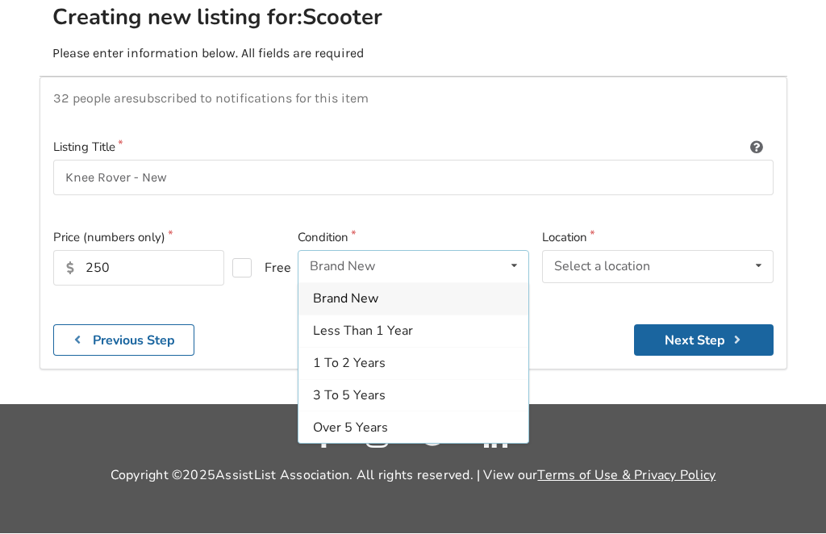
click at [373, 290] on span "Brand New" at bounding box center [345, 299] width 65 height 18
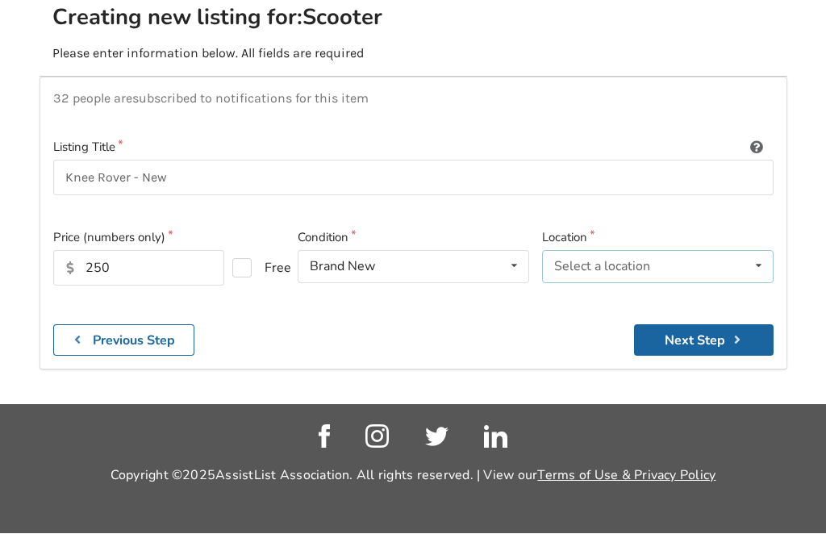
click at [755, 252] on icon at bounding box center [758, 267] width 23 height 30
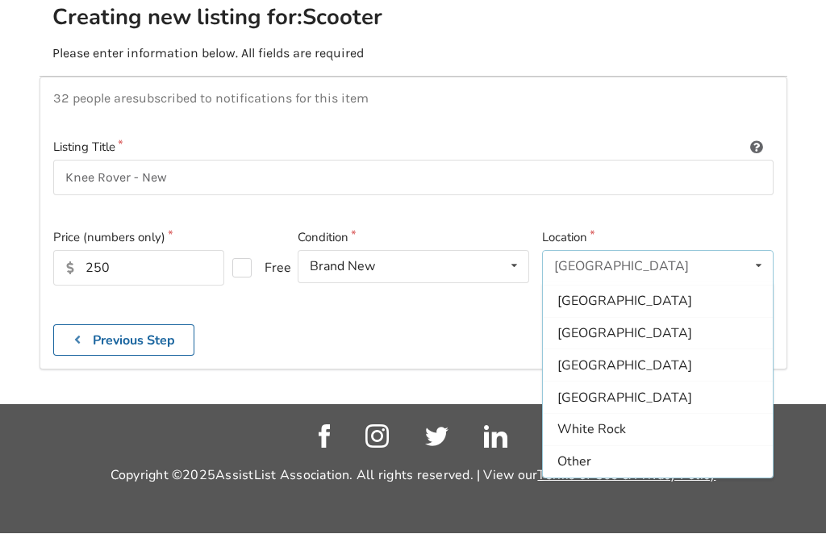
scroll to position [480, 0]
click at [596, 421] on span "White Rock" at bounding box center [591, 430] width 69 height 18
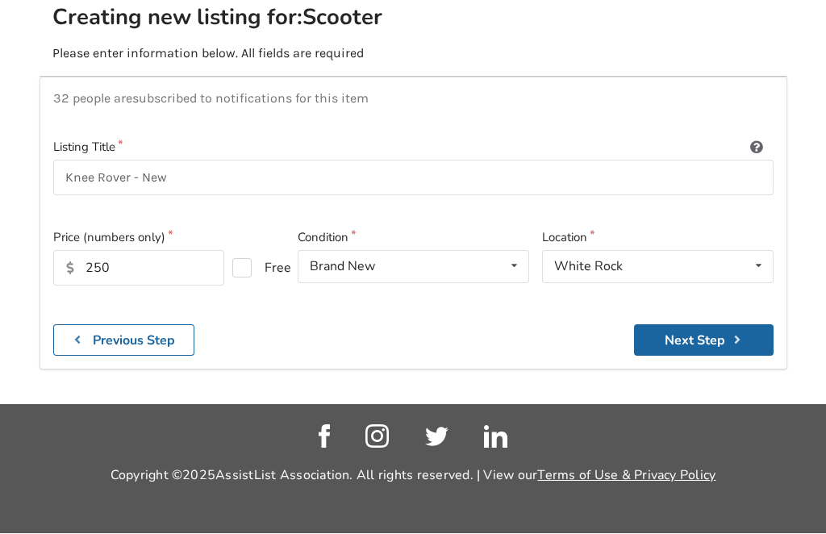
click at [687, 325] on button "Next Step" at bounding box center [704, 340] width 140 height 31
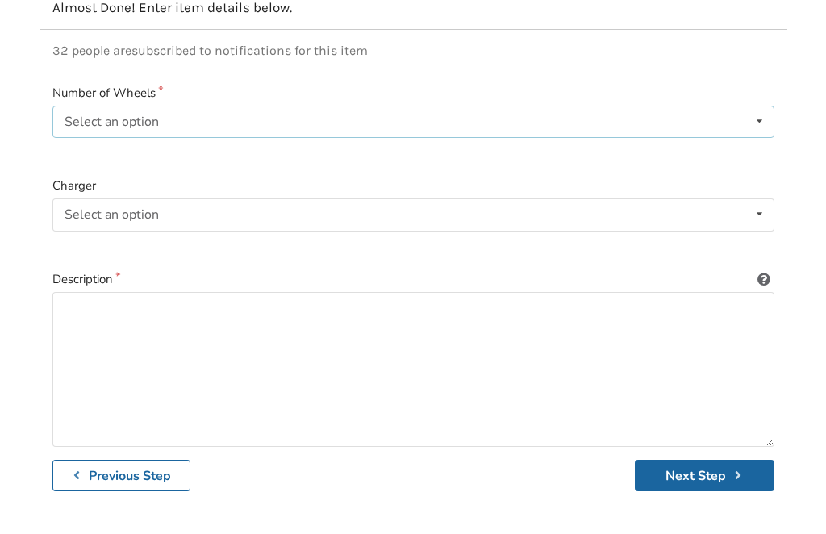
click at [206, 118] on div "Select an option 3 4" at bounding box center [413, 122] width 722 height 32
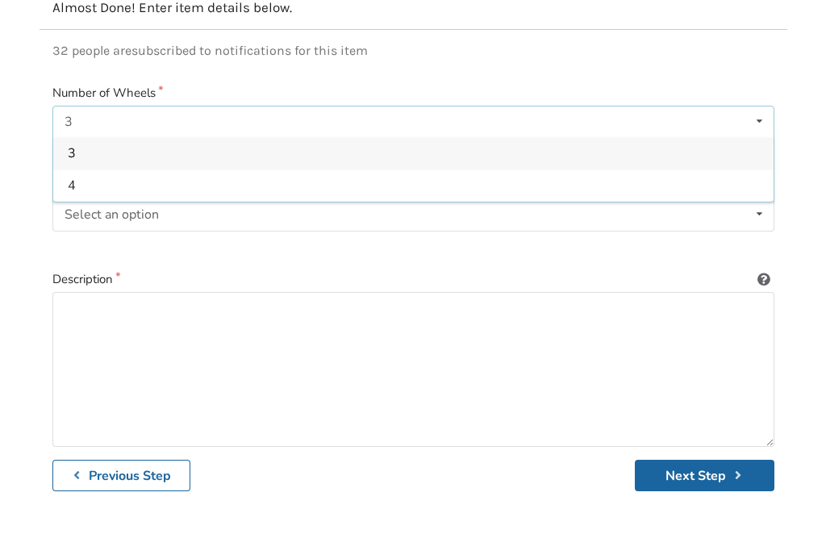
click at [77, 183] on div "4" at bounding box center [413, 185] width 720 height 32
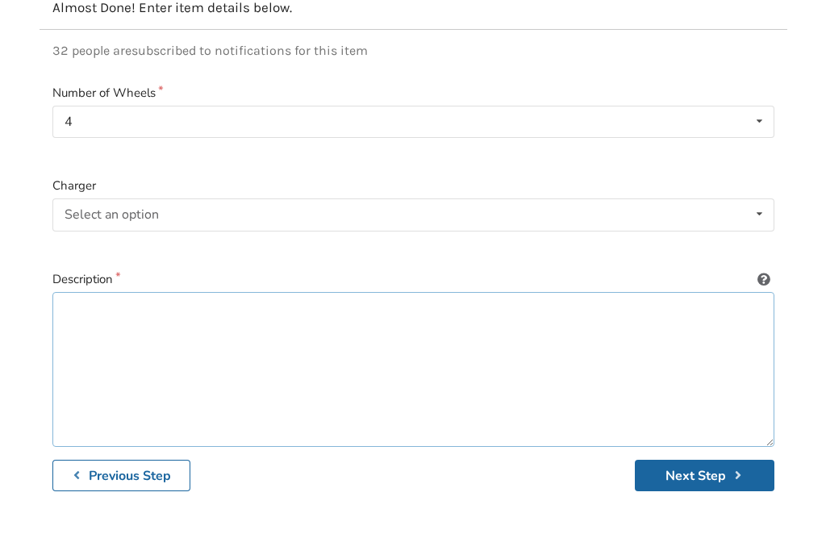
click at [105, 312] on textarea at bounding box center [413, 369] width 722 height 155
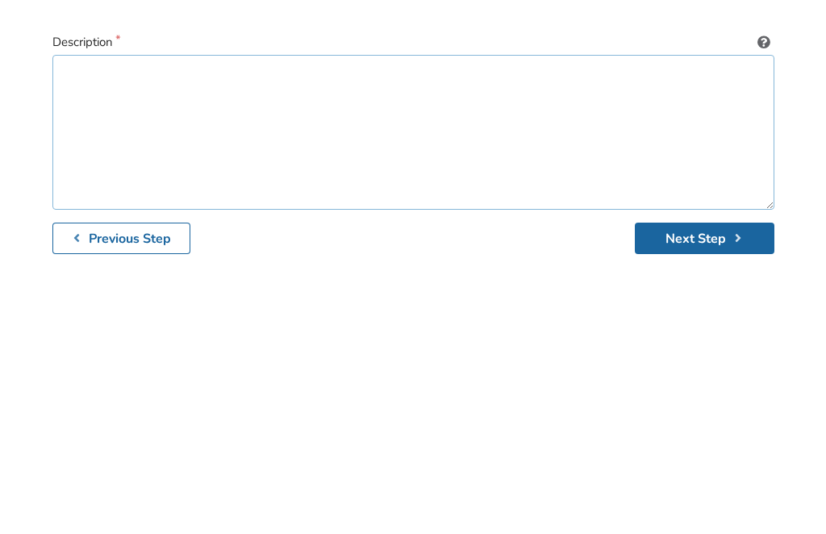
paste textarea "NEW KneeRover GO HYBRID - Most Compact and Portable Knee Scooter with ALL TERRA…"
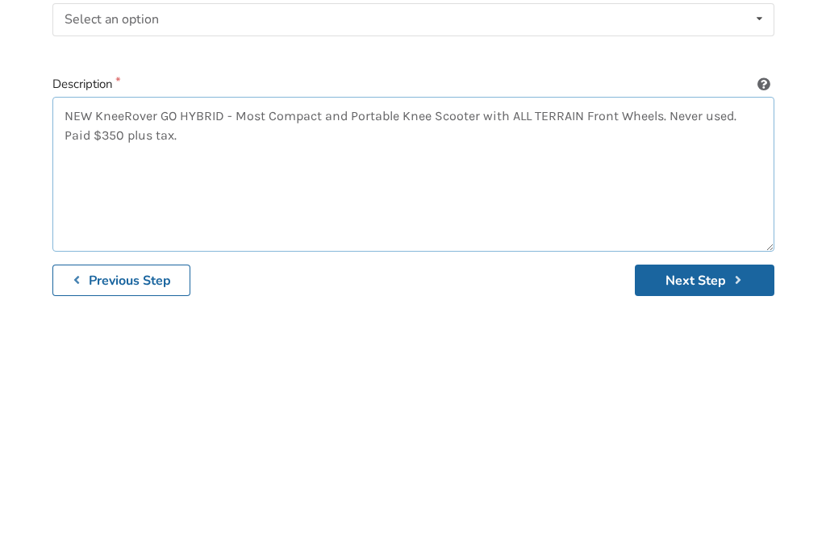
type textarea "NEW KneeRover GO HYBRID - Most Compact and Portable Knee Scooter with ALL TERRA…"
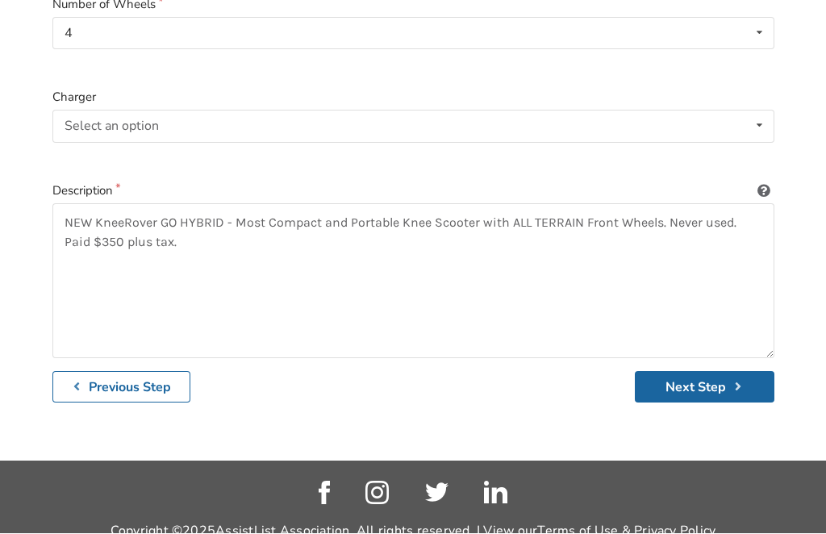
click at [697, 385] on button "Next Step" at bounding box center [705, 387] width 140 height 31
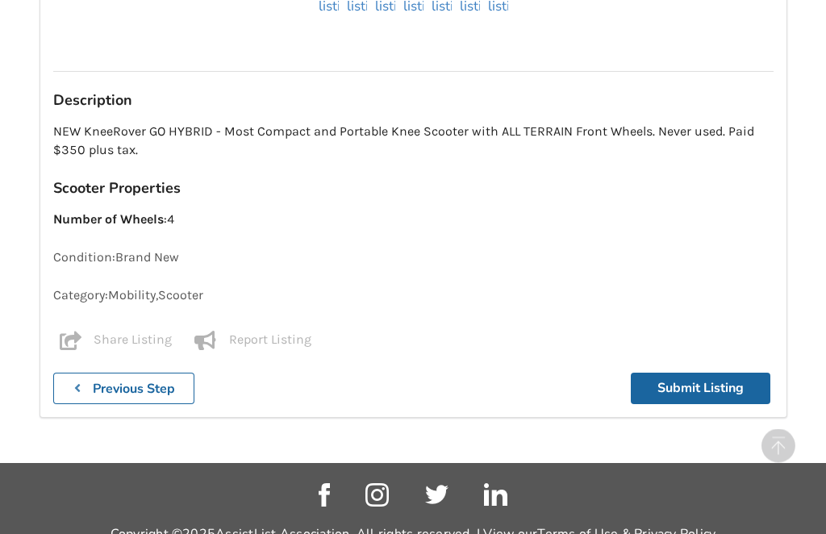
scroll to position [906, 0]
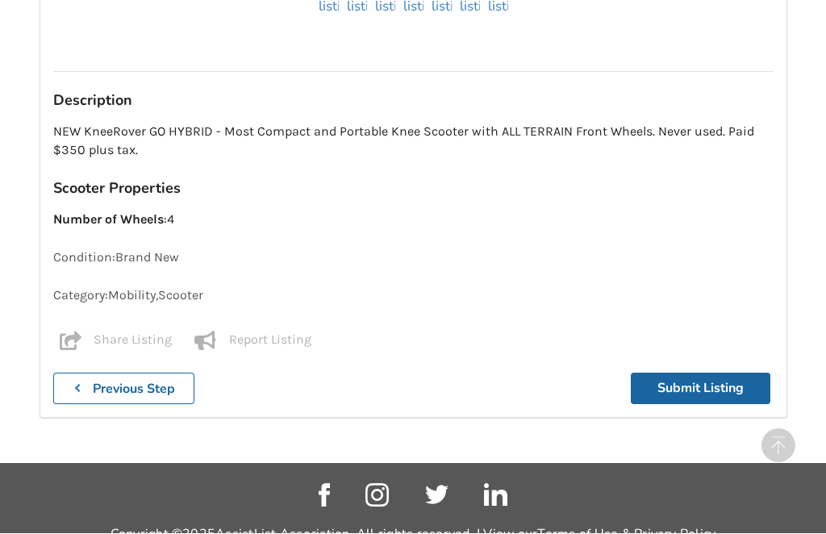
click at [690, 386] on button "Submit Listing" at bounding box center [701, 388] width 140 height 31
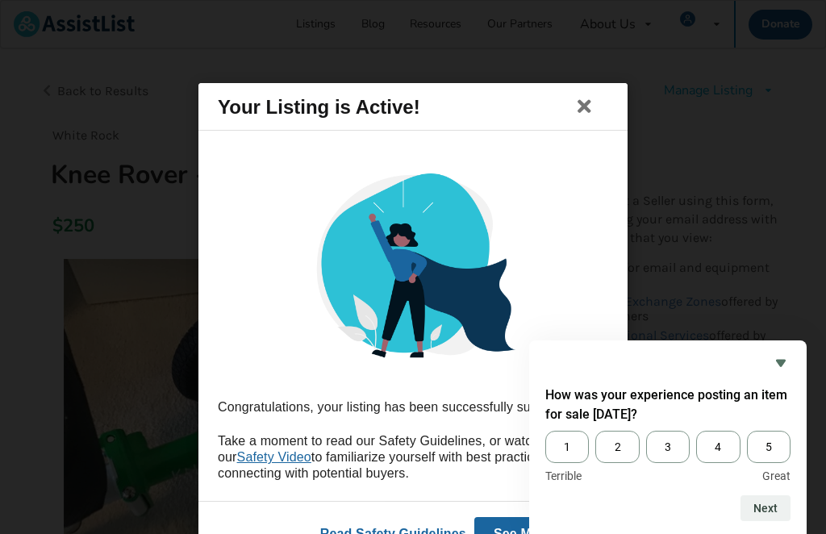
click at [679, 463] on span "3" at bounding box center [668, 447] width 44 height 32
click at [646, 431] on input "3" at bounding box center [646, 431] width 0 height 0
click at [765, 521] on button "Next" at bounding box center [765, 508] width 50 height 26
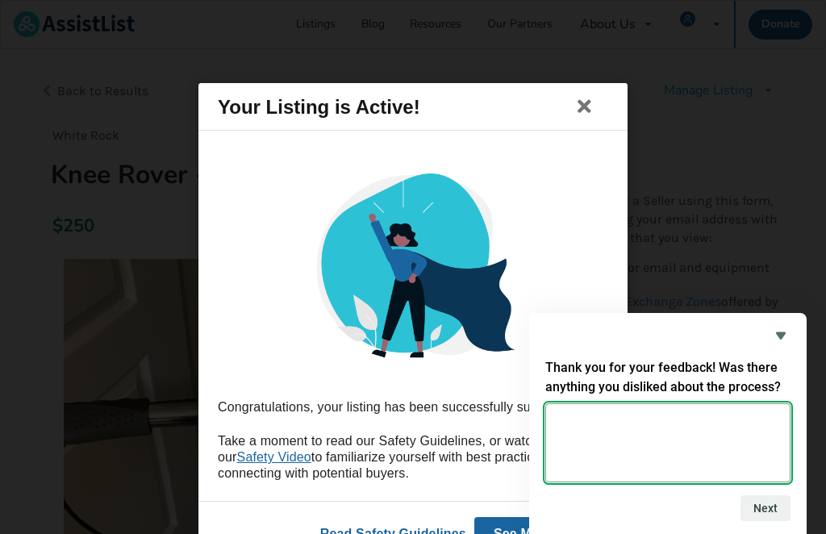
click at [570, 471] on textarea at bounding box center [667, 442] width 245 height 79
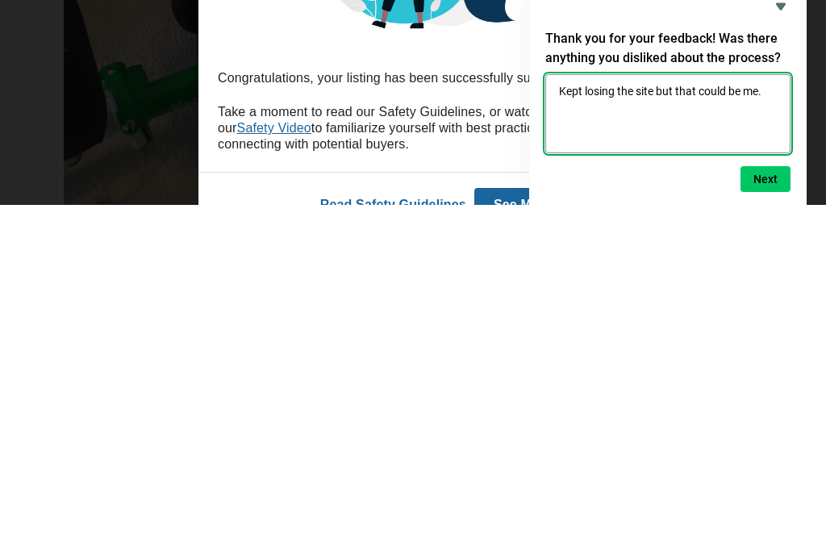
type textarea "Kept losing the site but that could be me."
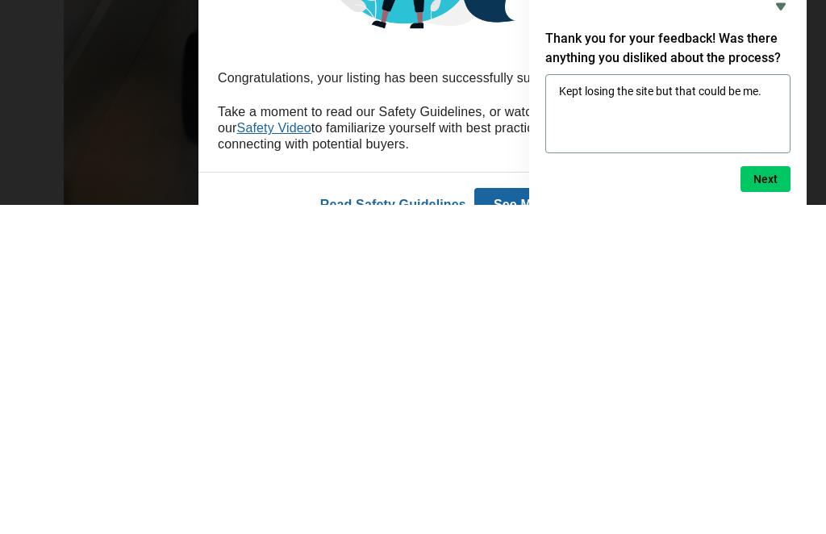
click at [776, 495] on button "Next" at bounding box center [765, 508] width 50 height 26
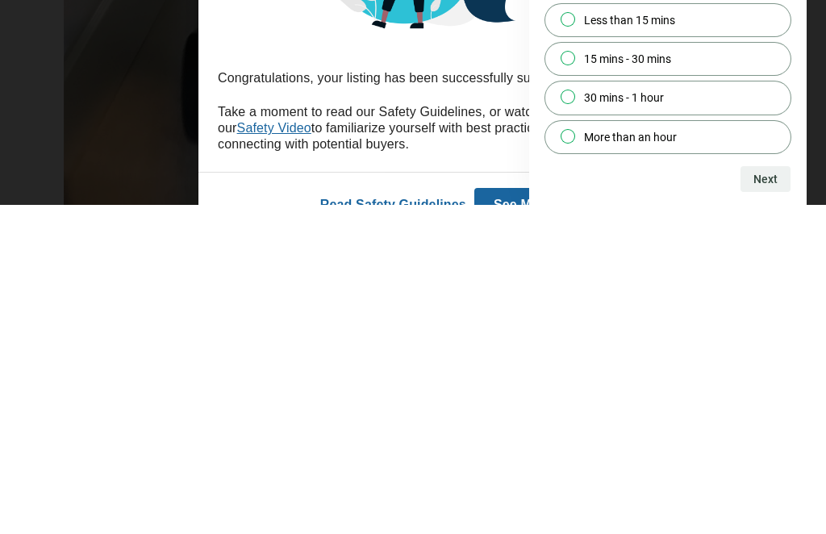
scroll to position [367, 0]
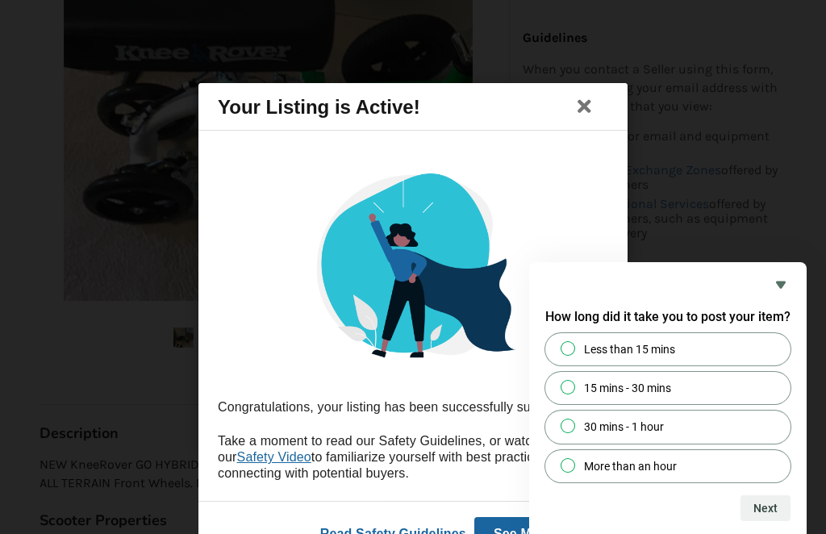
click at [566, 353] on input "Less than 15 mins" at bounding box center [568, 348] width 10 height 10
radio input "true"
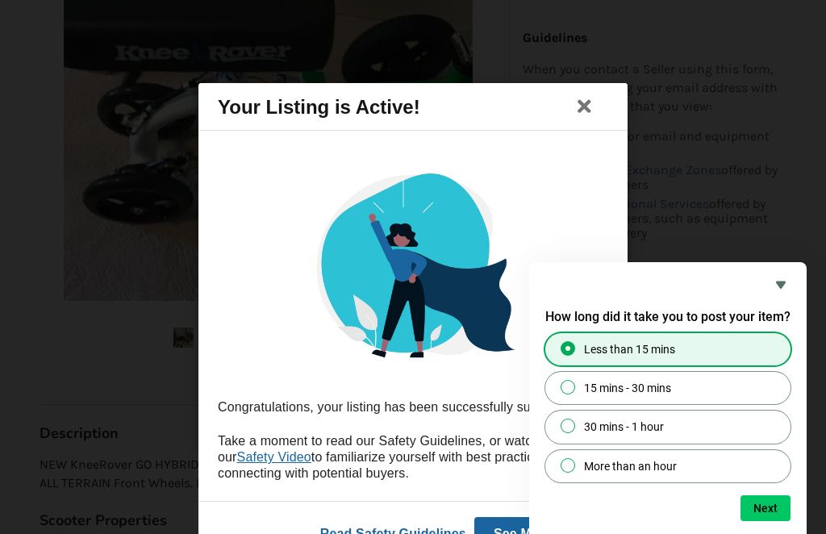
click at [762, 521] on button "Next" at bounding box center [765, 508] width 50 height 26
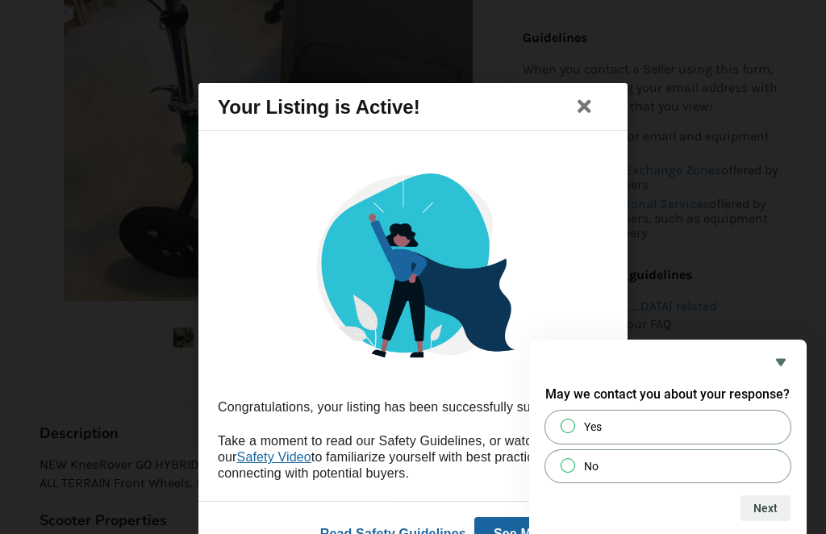
click at [572, 470] on input "No" at bounding box center [568, 465] width 10 height 10
radio input "true"
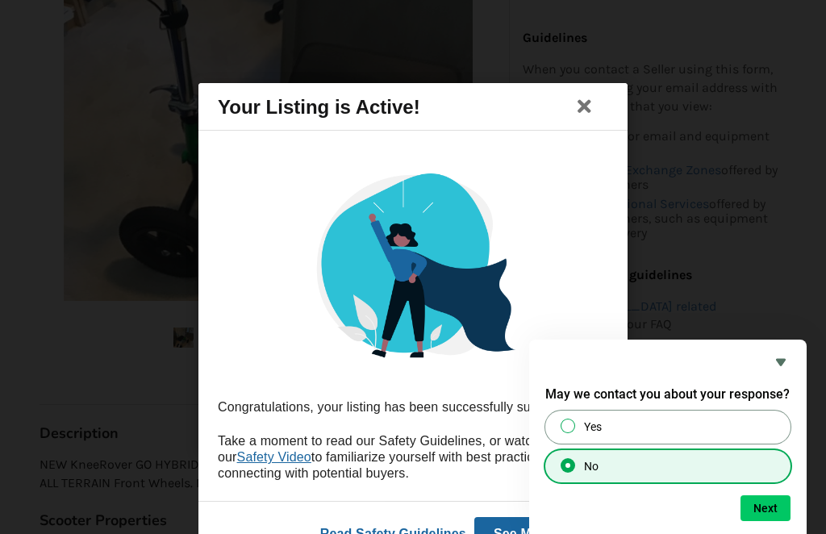
click at [772, 521] on button "Next" at bounding box center [765, 508] width 50 height 26
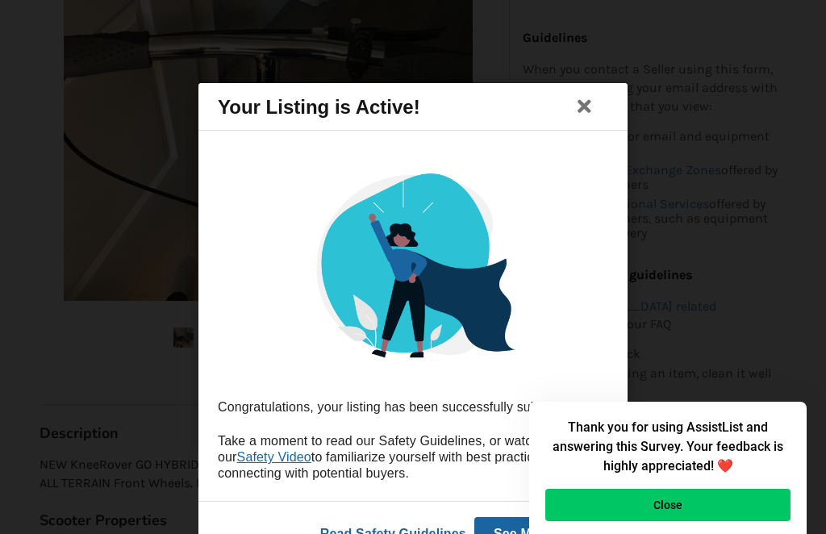
click at [595, 116] on icon at bounding box center [584, 106] width 23 height 19
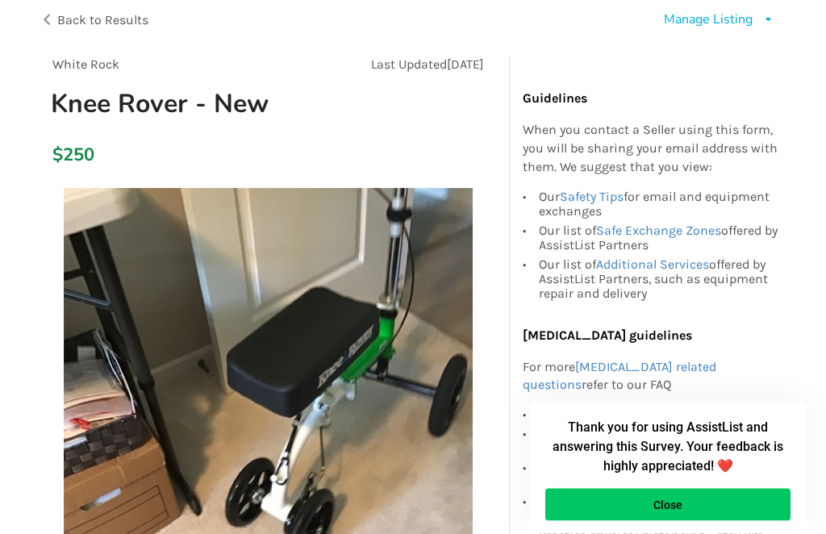
scroll to position [0, 0]
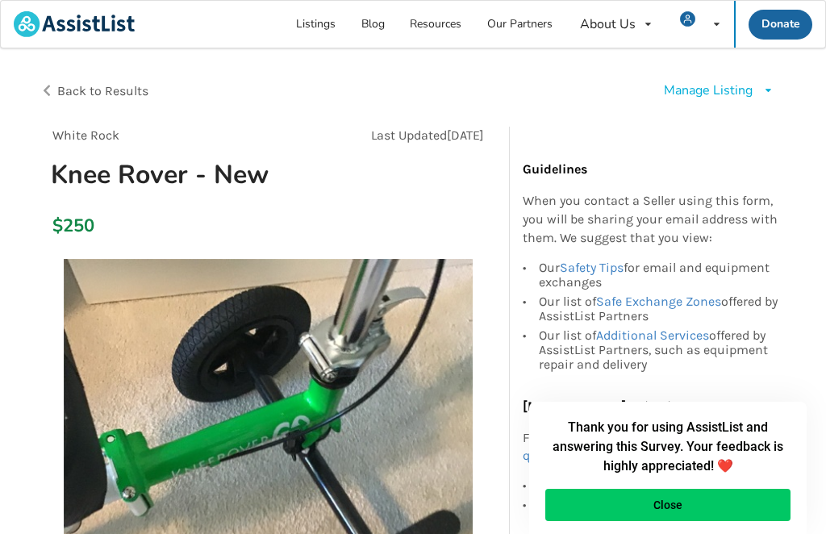
click at [127, 21] on img at bounding box center [74, 24] width 121 height 26
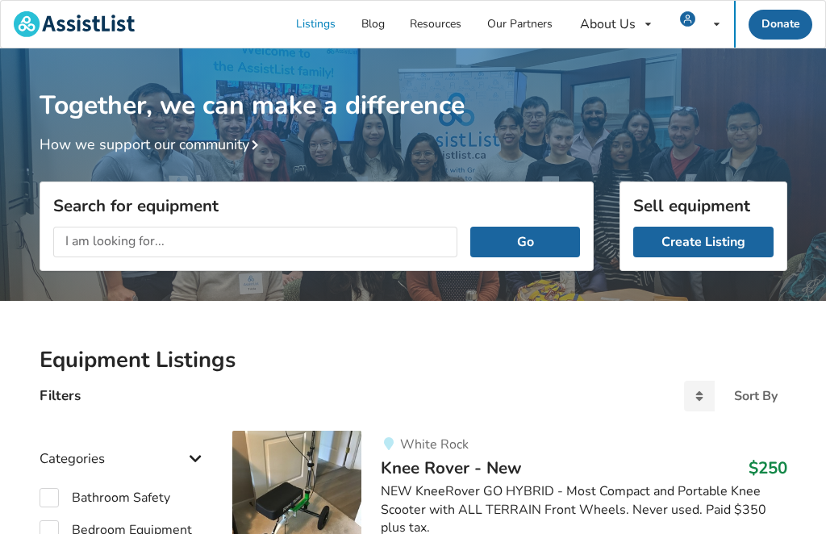
click at [119, 238] on input "text" at bounding box center [255, 242] width 405 height 31
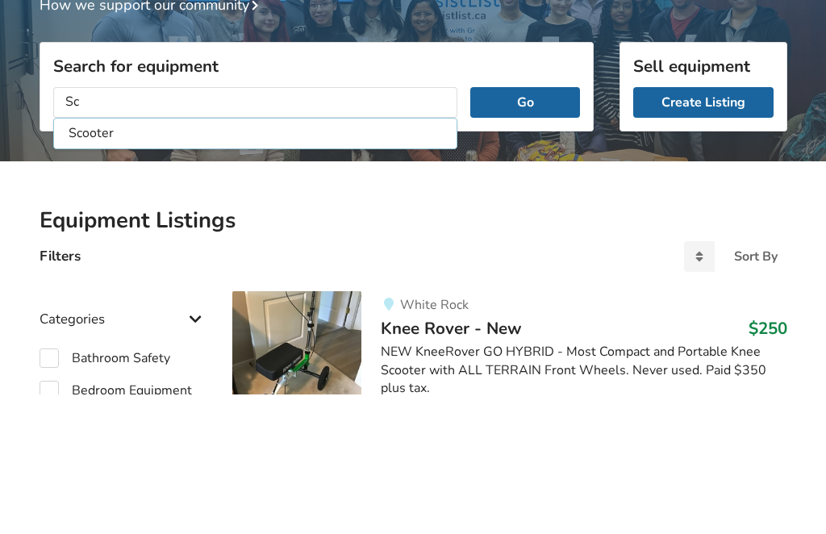
type input "S"
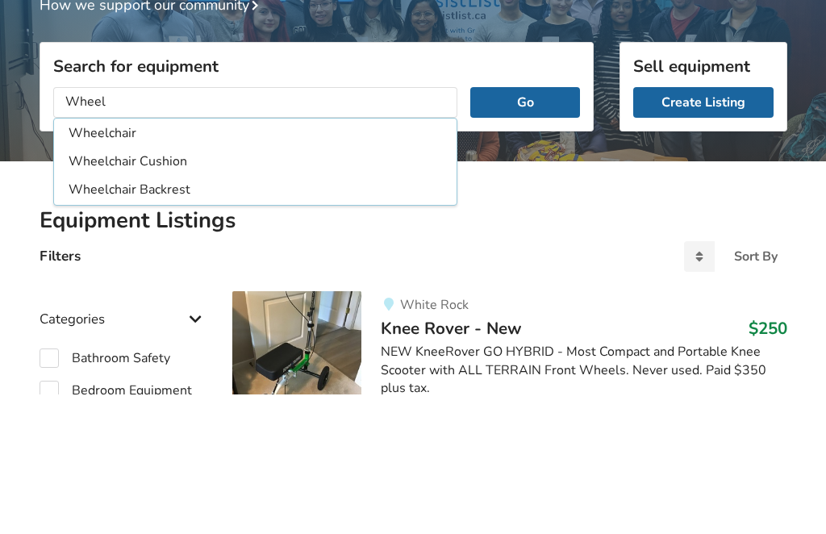
click at [110, 260] on li "Wheelchair" at bounding box center [255, 273] width 397 height 27
type input "Wheelchair"
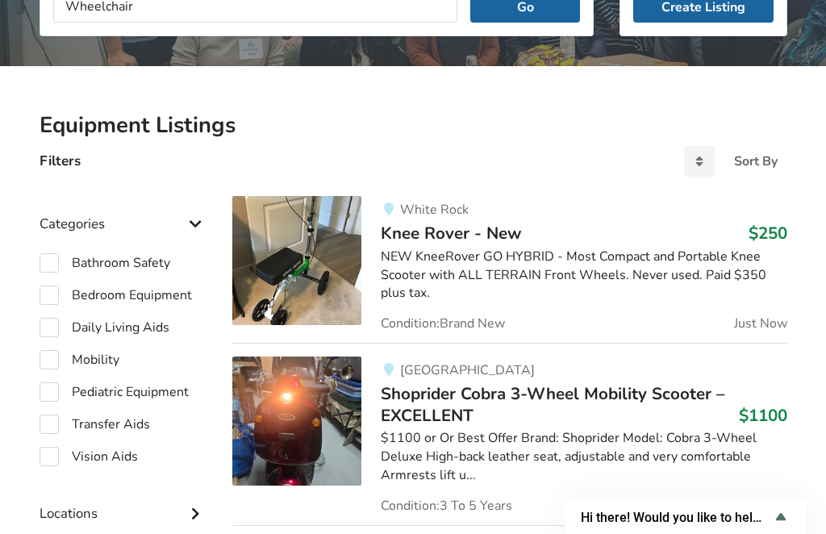
scroll to position [203, 0]
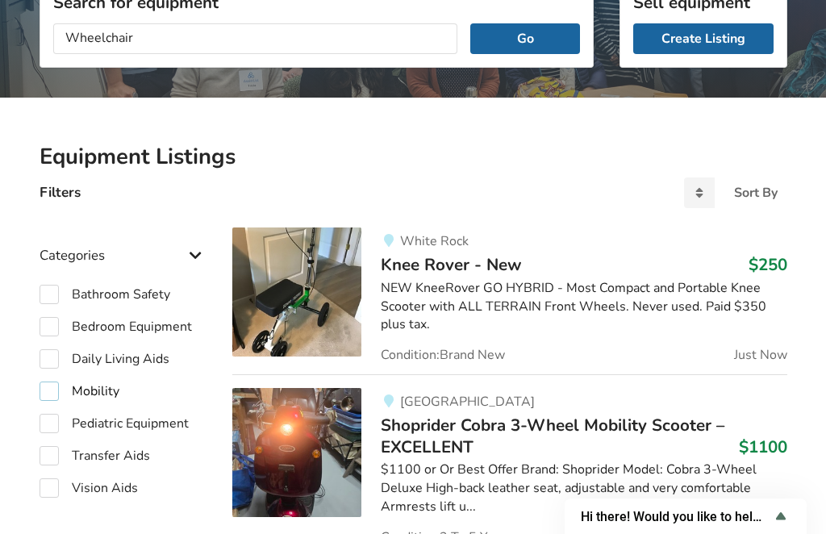
click at [52, 391] on label "Mobility" at bounding box center [80, 390] width 80 height 19
checkbox input "true"
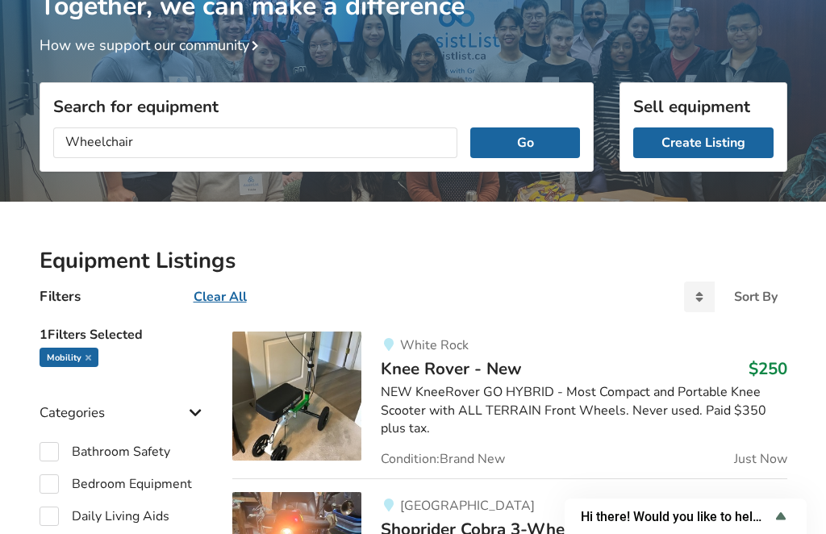
scroll to position [98, 0]
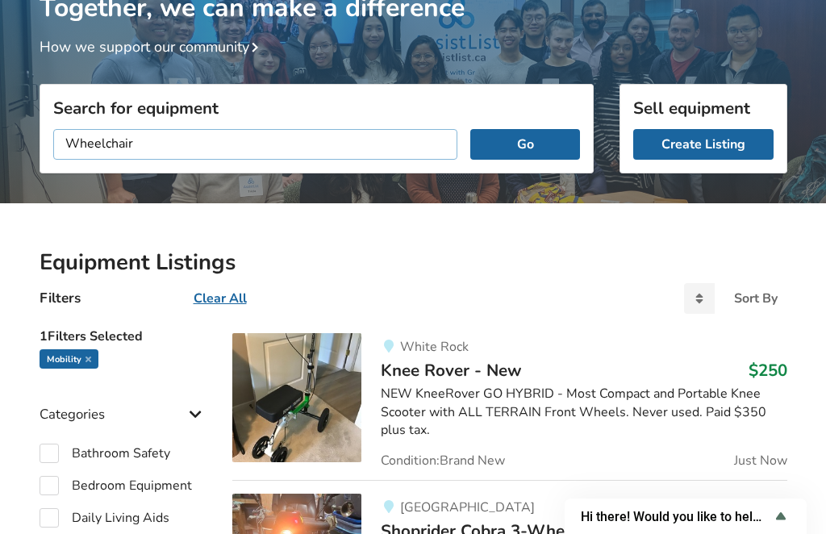
click at [227, 142] on input "Wheelchair" at bounding box center [255, 144] width 405 height 31
click at [525, 144] on button "Go" at bounding box center [524, 144] width 109 height 31
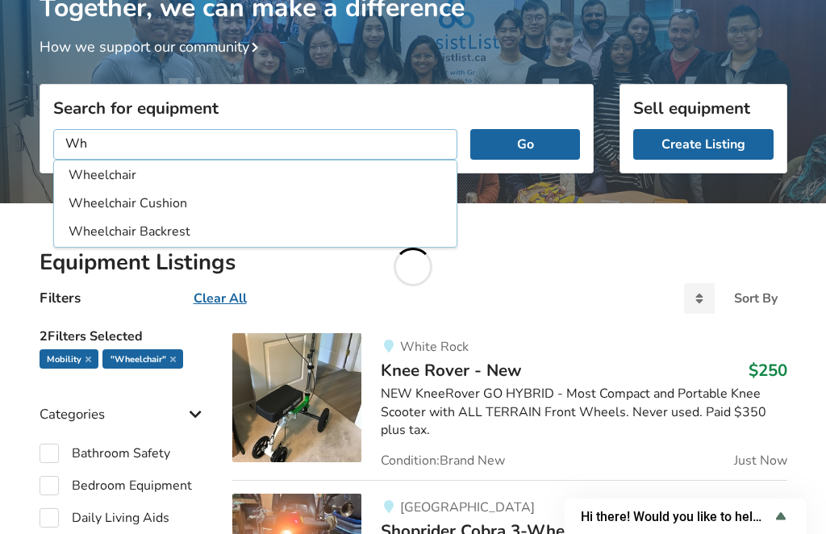
type input "W"
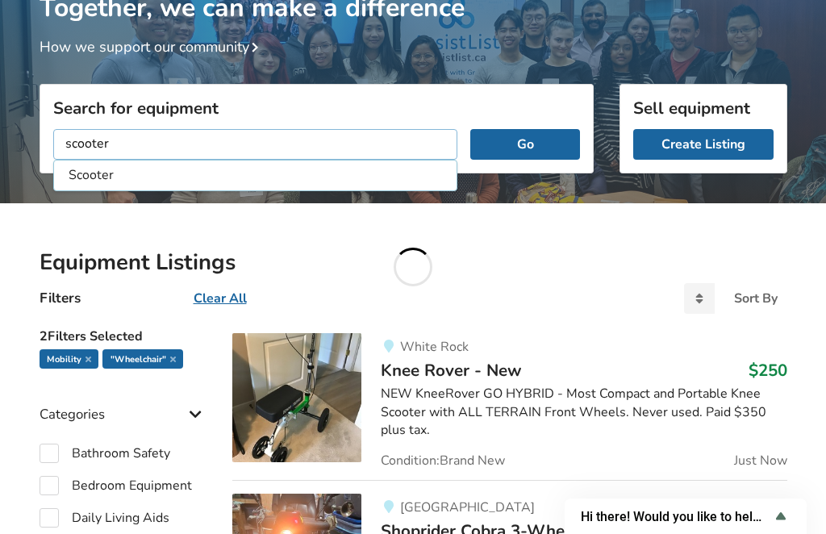
type input "scooter"
click at [541, 157] on button "Go" at bounding box center [524, 144] width 109 height 31
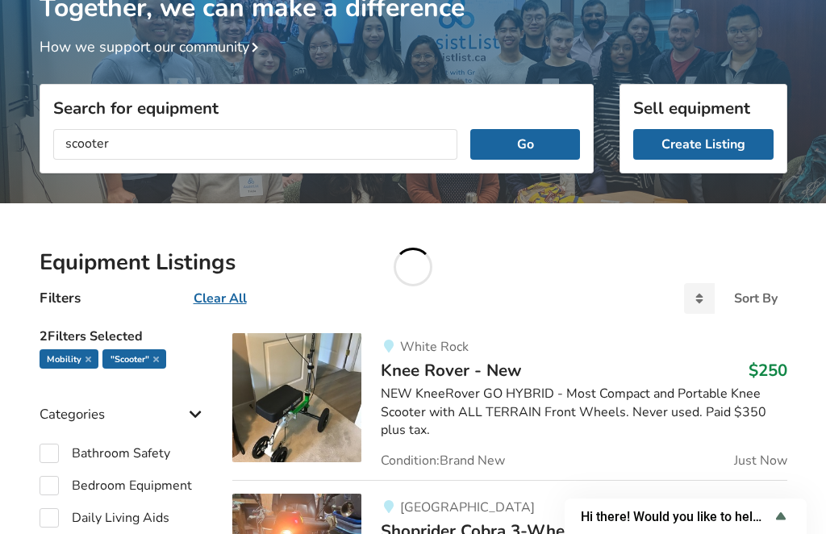
click at [520, 148] on button "Go" at bounding box center [524, 144] width 109 height 31
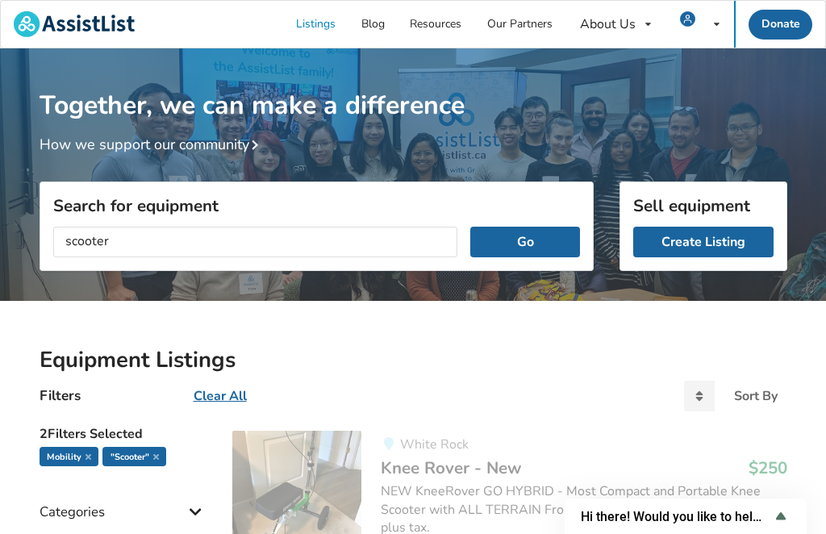
click at [88, 452] on icon at bounding box center [88, 456] width 6 height 8
checkbox input "false"
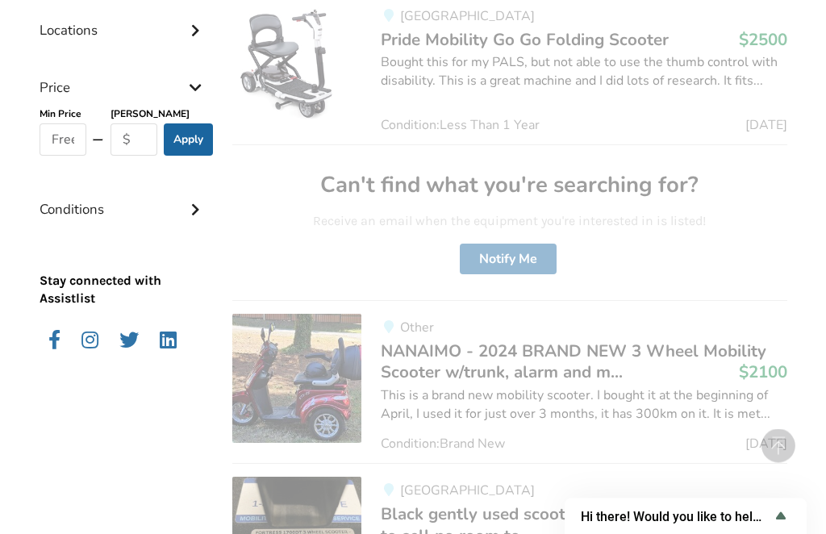
scroll to position [771, 0]
click at [639, 279] on div "Can't find what you're searching for? Receive an email when the equipment you'r…" at bounding box center [509, 222] width 554 height 156
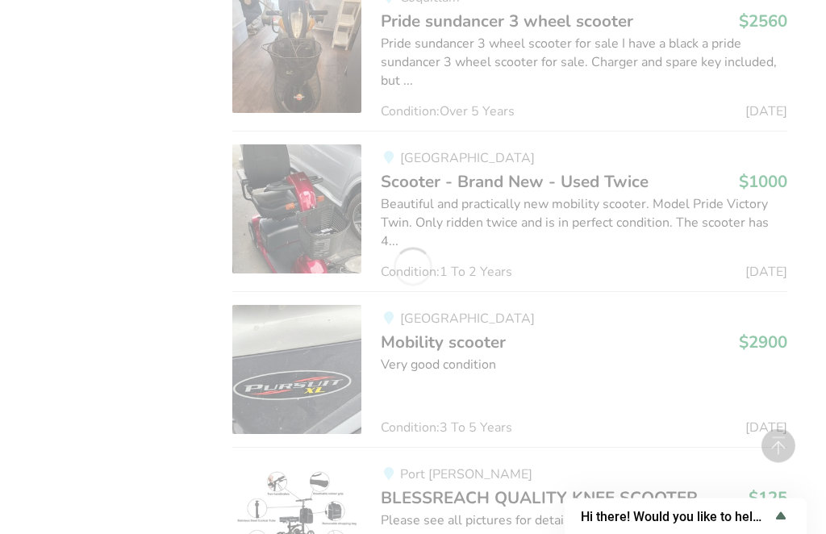
scroll to position [1603, 0]
click at [586, 290] on link "Vancouver Mobility scooter $2900 Very good condition Condition: 3 To [DATE]" at bounding box center [509, 368] width 554 height 156
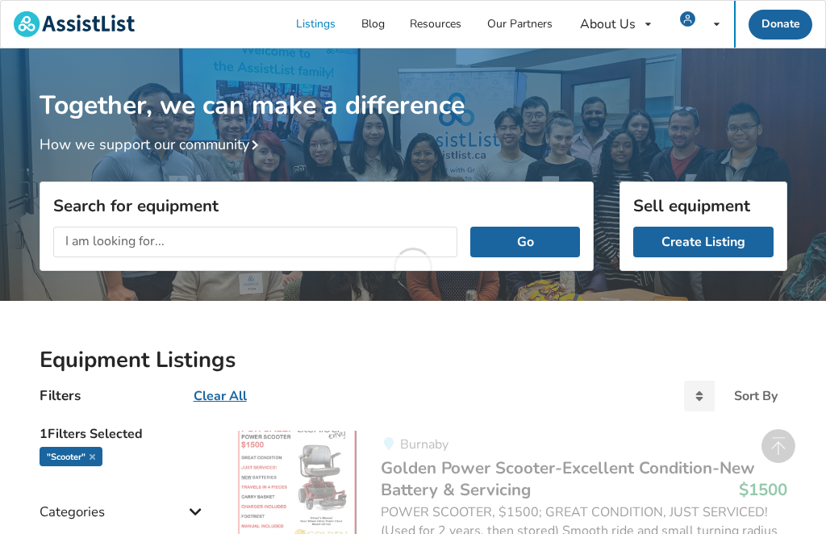
scroll to position [1657, 0]
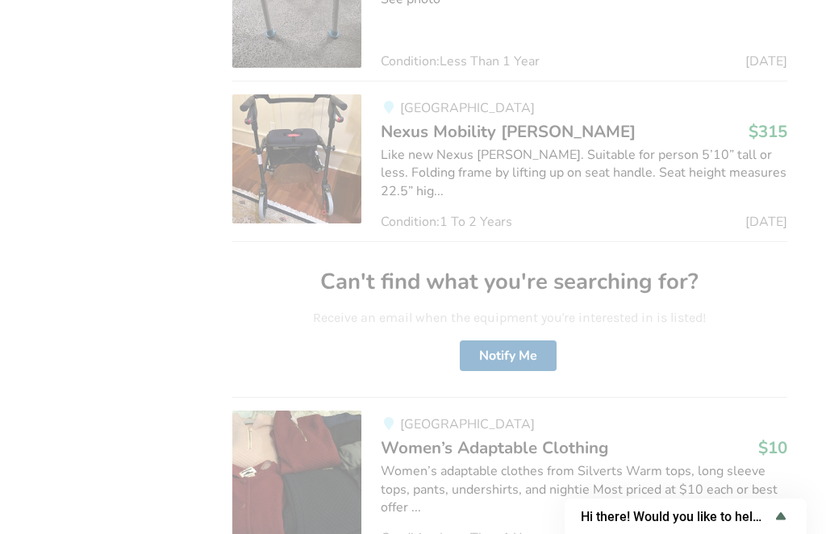
scroll to position [4831, 0]
